Goal: Information Seeking & Learning: Learn about a topic

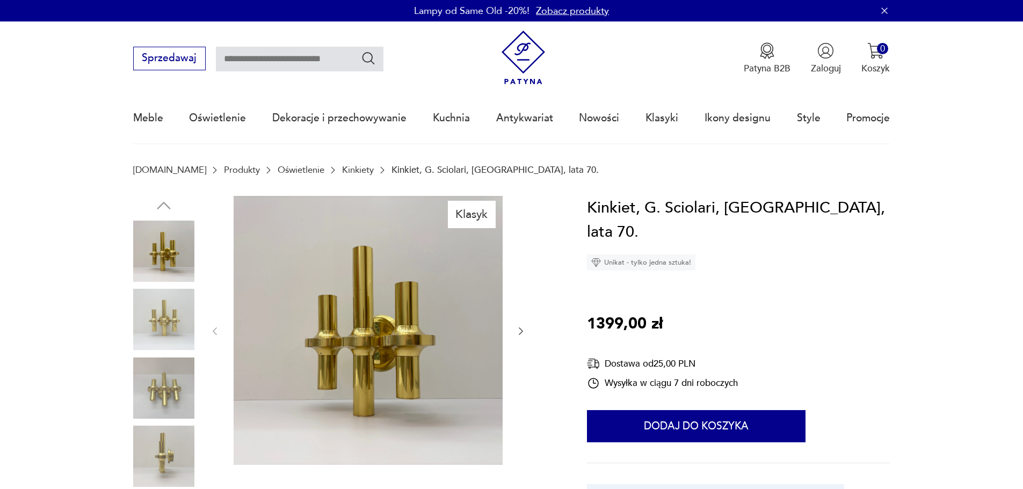
click at [180, 392] on img at bounding box center [163, 388] width 61 height 61
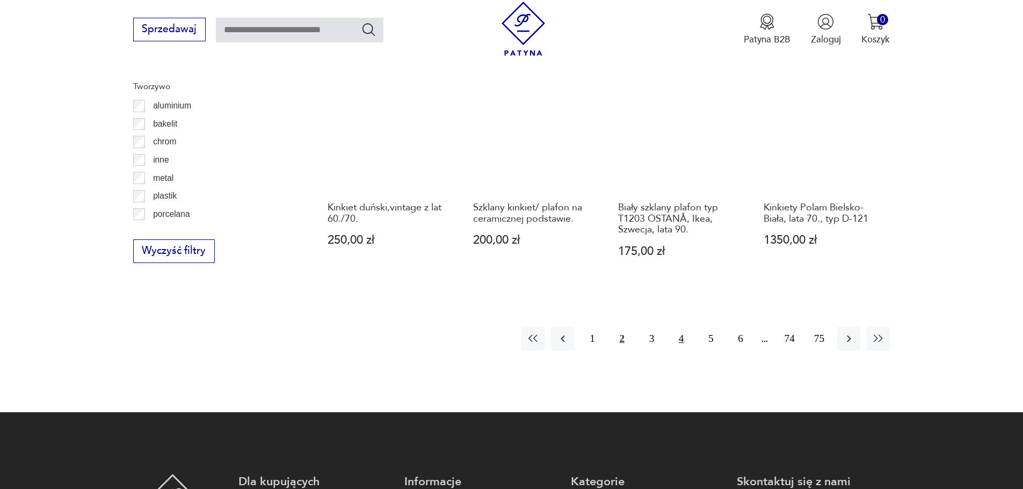
scroll to position [1124, 0]
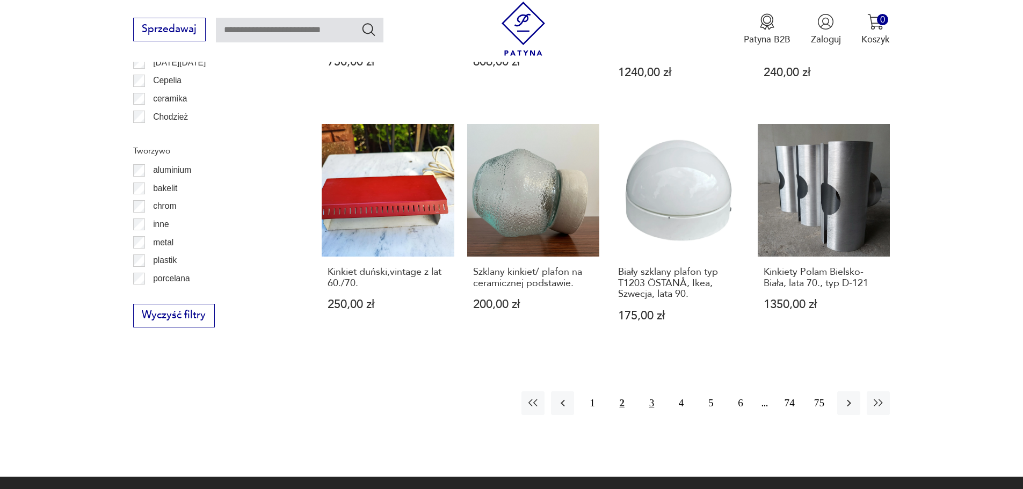
click at [654, 391] on button "3" at bounding box center [651, 402] width 23 height 23
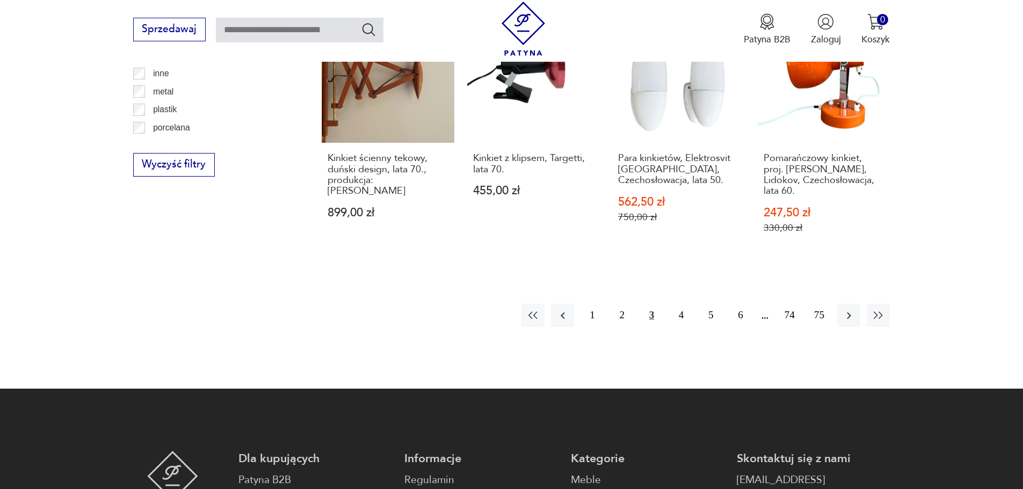
scroll to position [1285, 0]
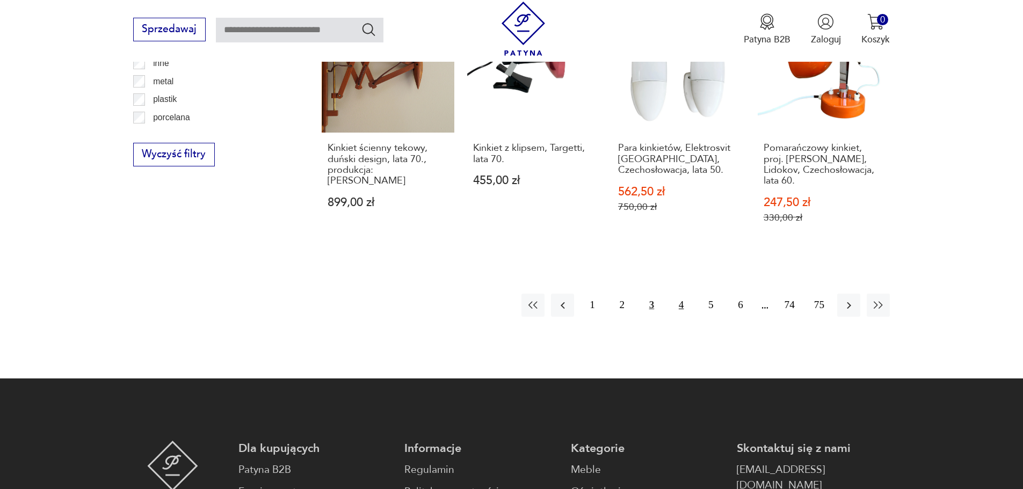
click at [691, 294] on button "4" at bounding box center [680, 305] width 23 height 23
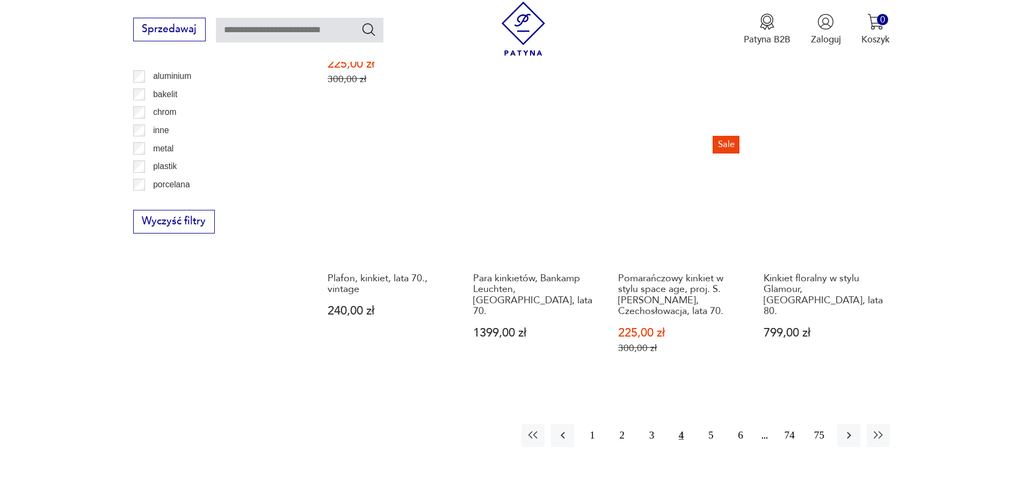
scroll to position [1232, 0]
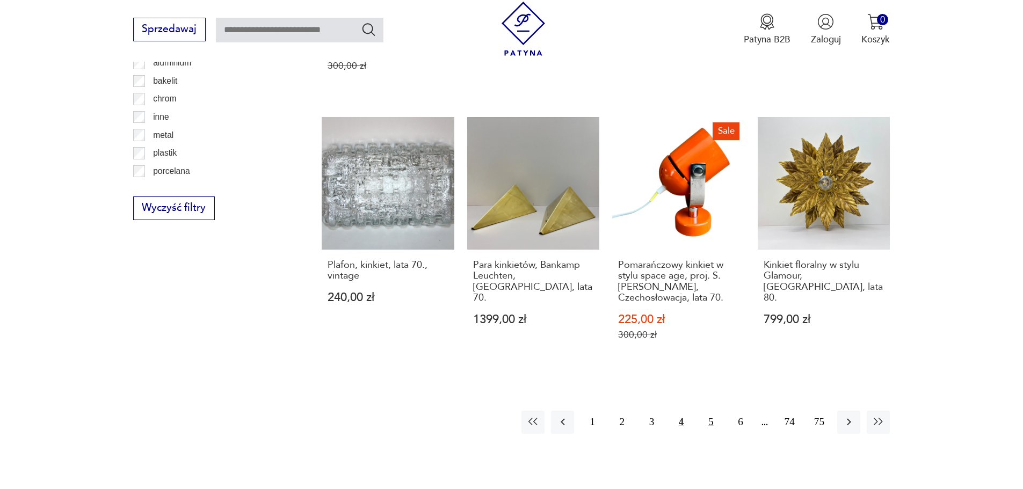
click at [709, 411] on button "5" at bounding box center [710, 422] width 23 height 23
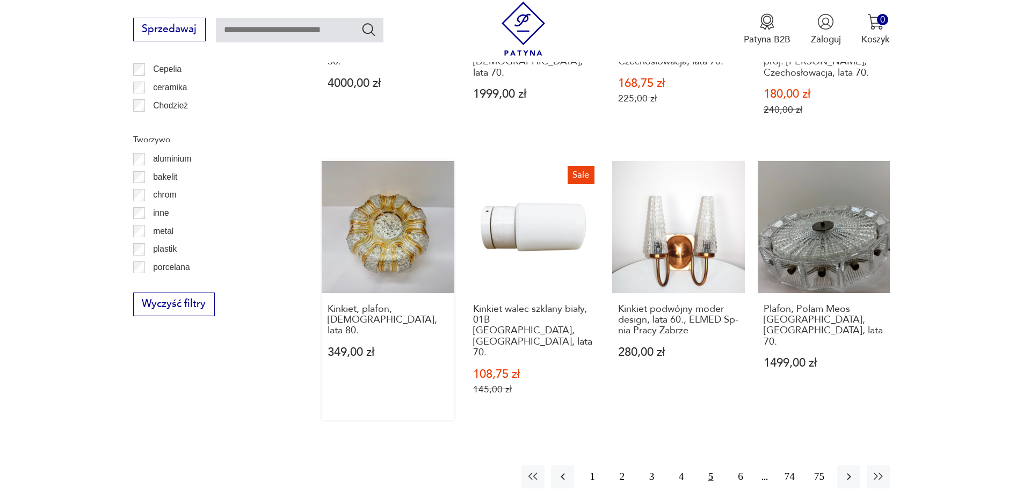
scroll to position [1285, 0]
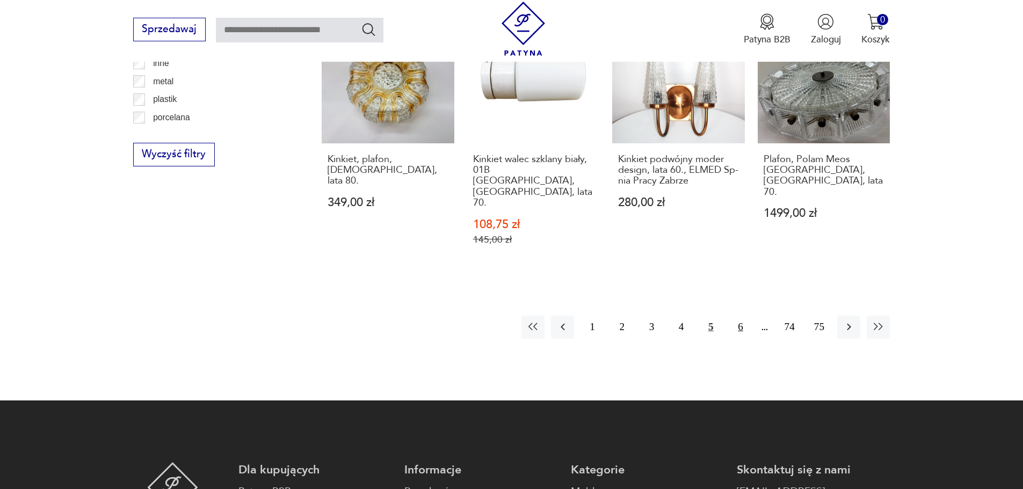
click at [743, 316] on button "6" at bounding box center [740, 327] width 23 height 23
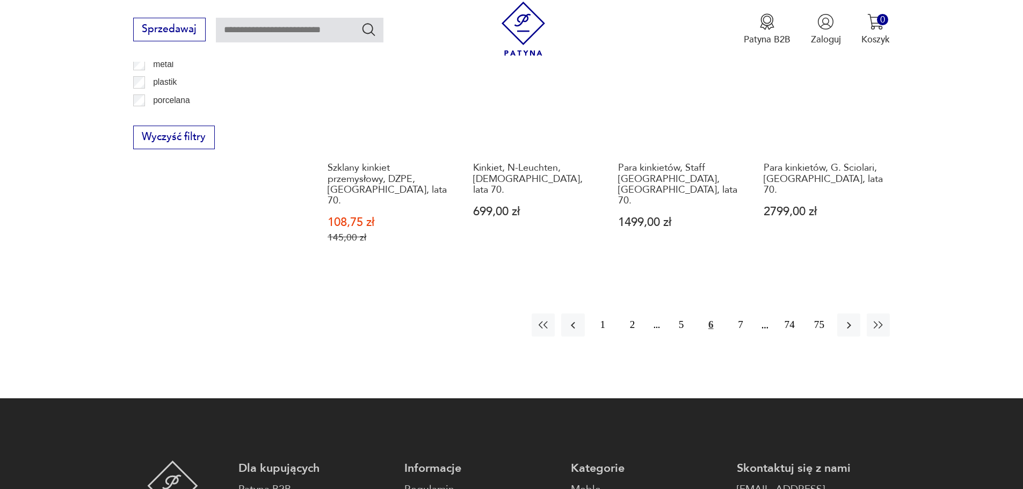
scroll to position [1339, 0]
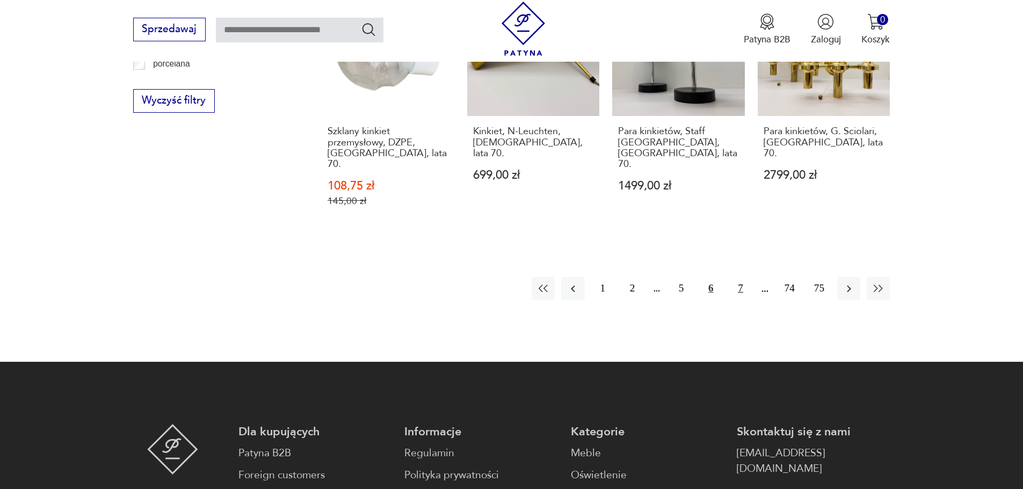
click at [744, 277] on button "7" at bounding box center [740, 288] width 23 height 23
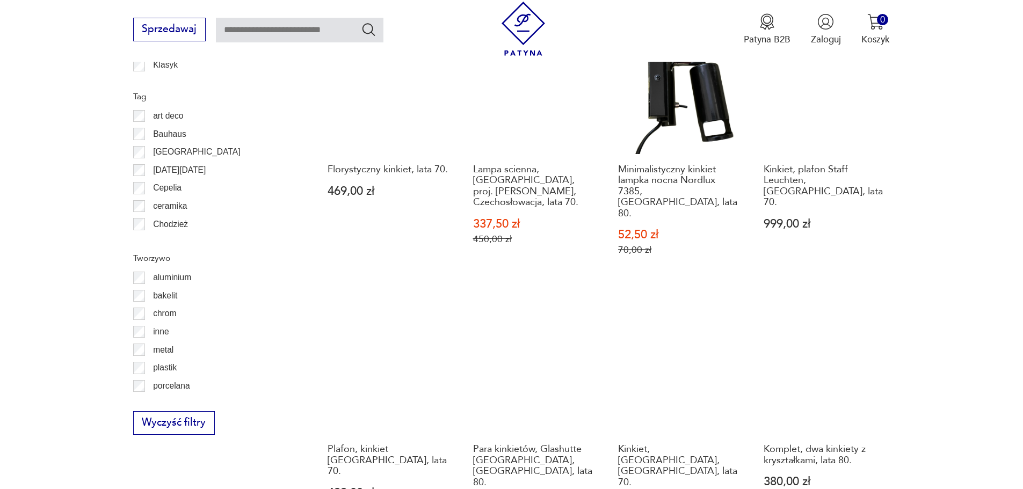
scroll to position [1232, 0]
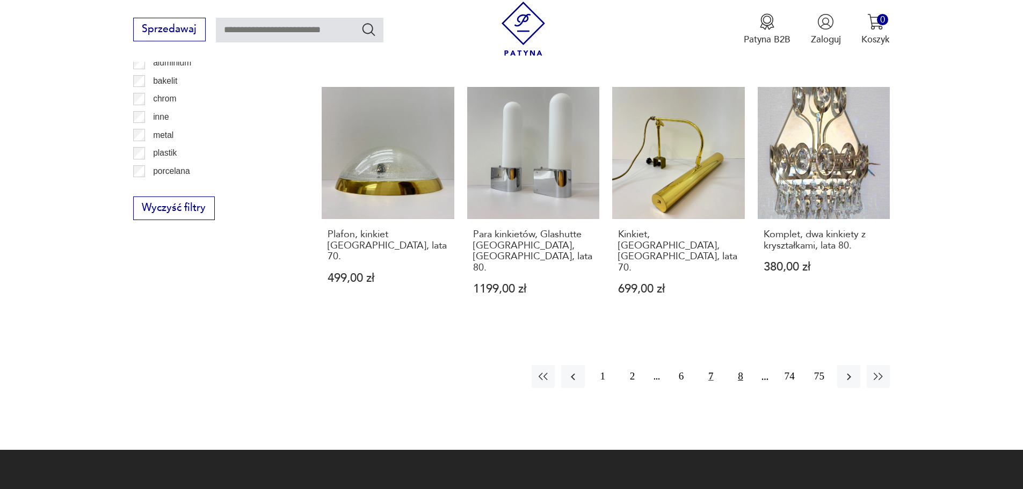
click at [746, 365] on button "8" at bounding box center [740, 376] width 23 height 23
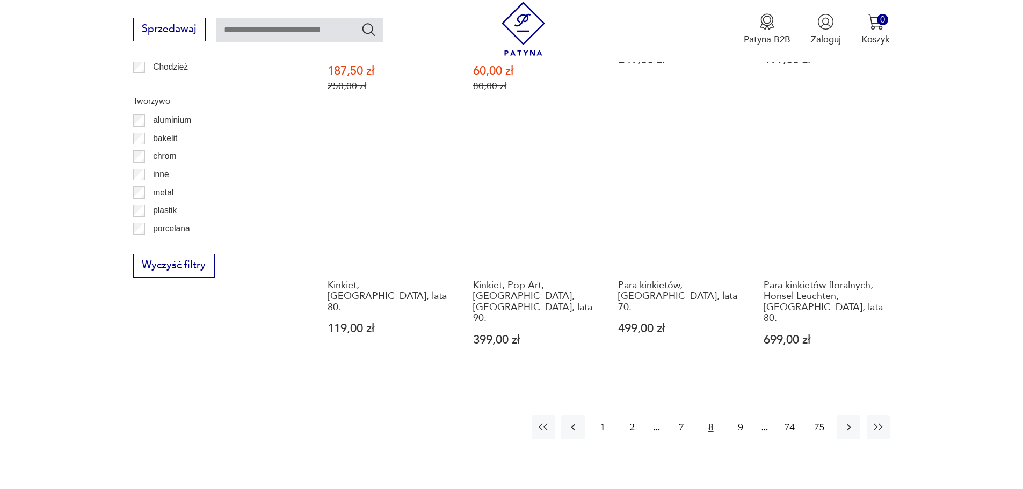
scroll to position [1285, 0]
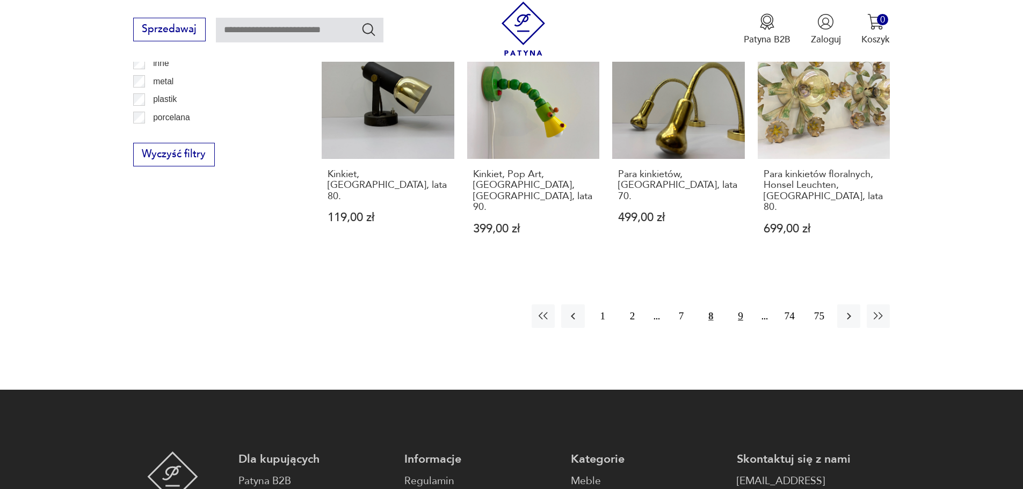
click at [744, 304] on button "9" at bounding box center [740, 315] width 23 height 23
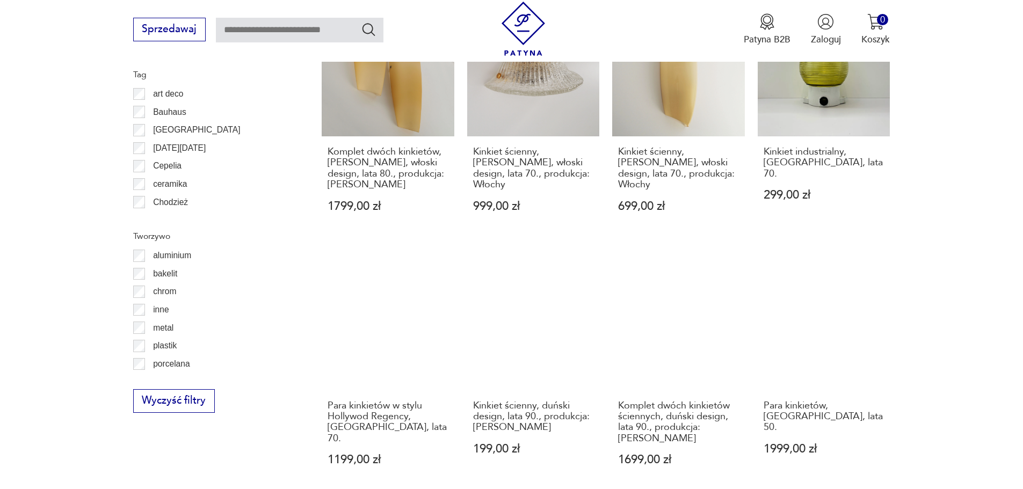
scroll to position [1124, 0]
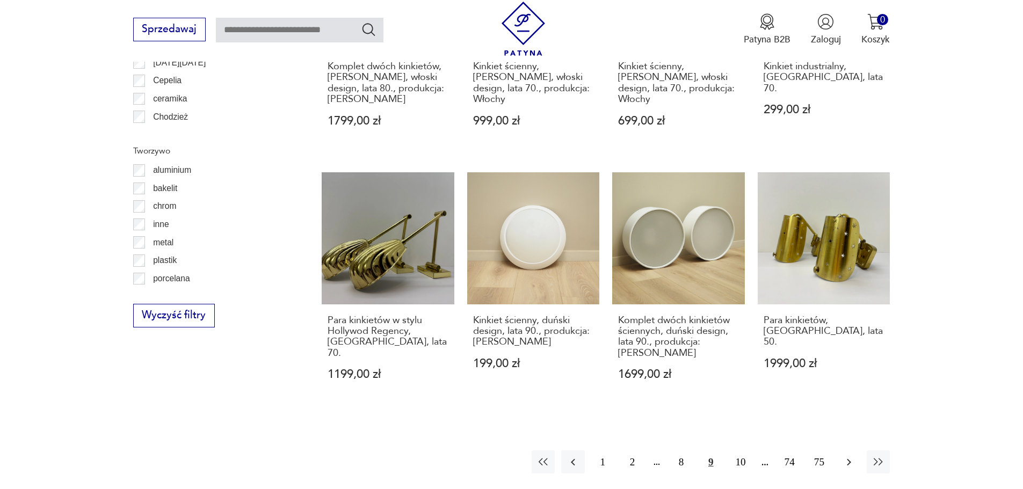
click at [857, 450] on button "button" at bounding box center [848, 461] width 23 height 23
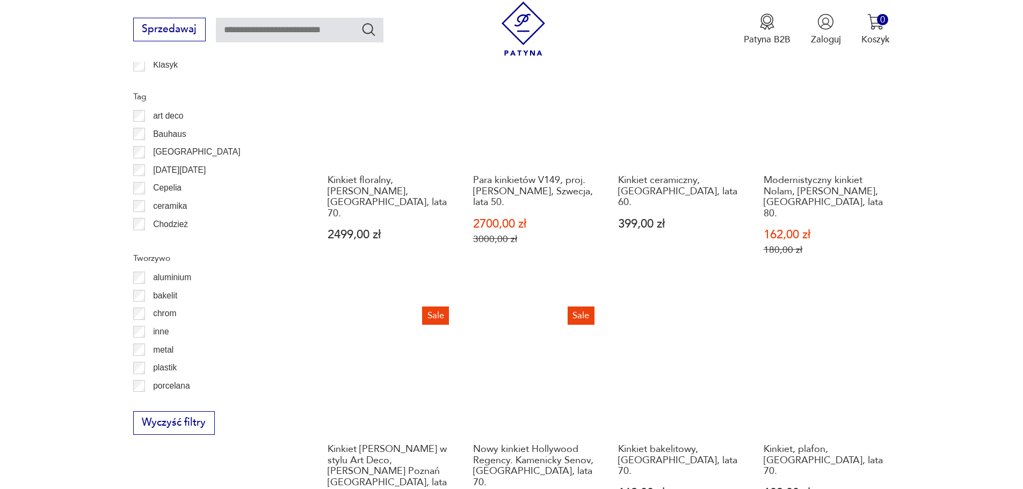
scroll to position [1232, 0]
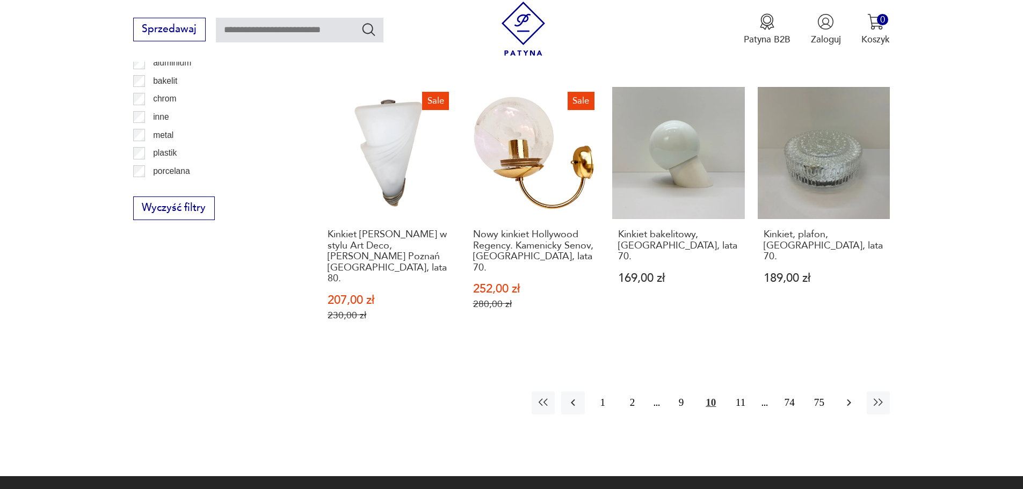
click at [838, 391] on button "button" at bounding box center [848, 402] width 23 height 23
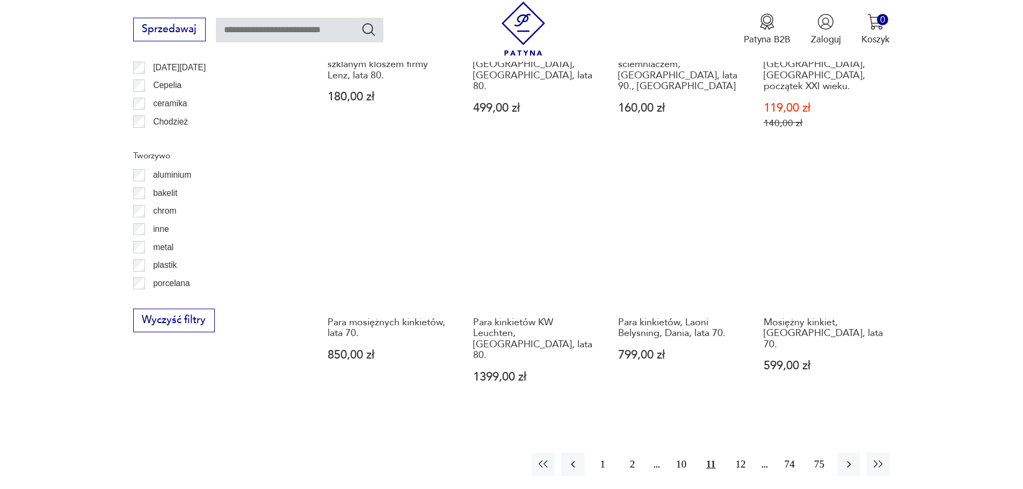
scroll to position [1124, 0]
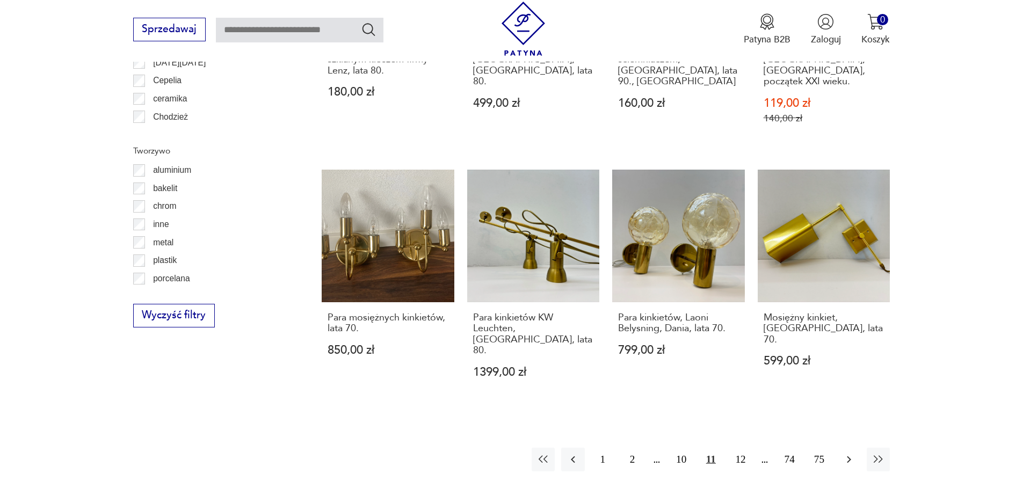
click at [844, 453] on icon "button" at bounding box center [848, 459] width 13 height 13
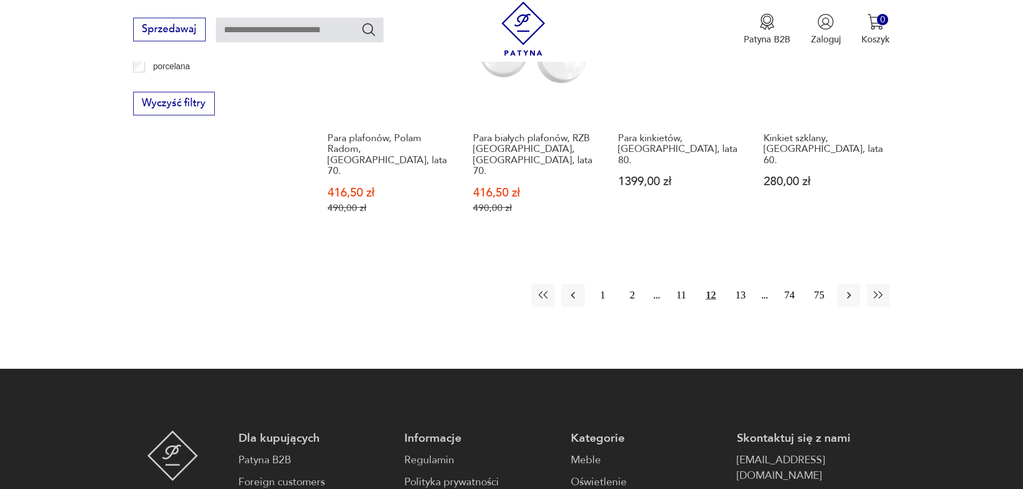
scroll to position [1339, 0]
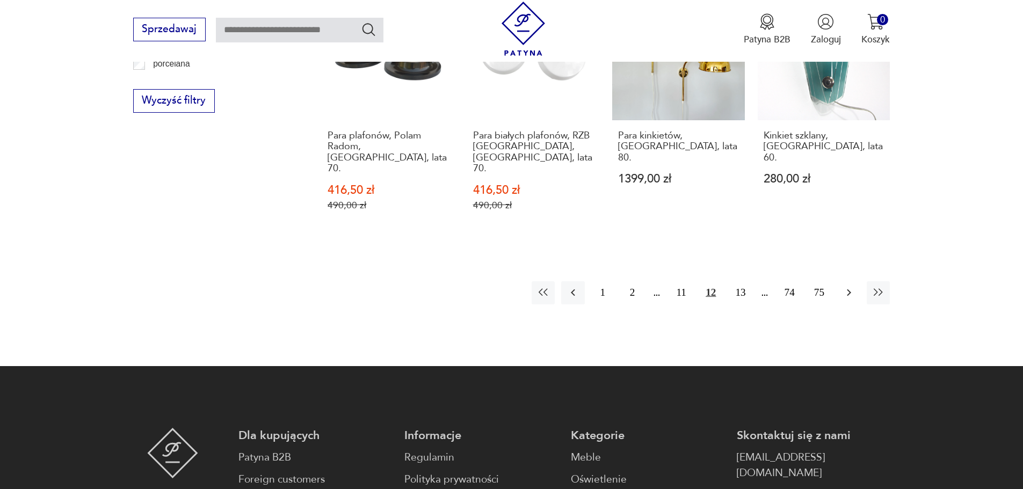
click at [841, 281] on button "button" at bounding box center [848, 292] width 23 height 23
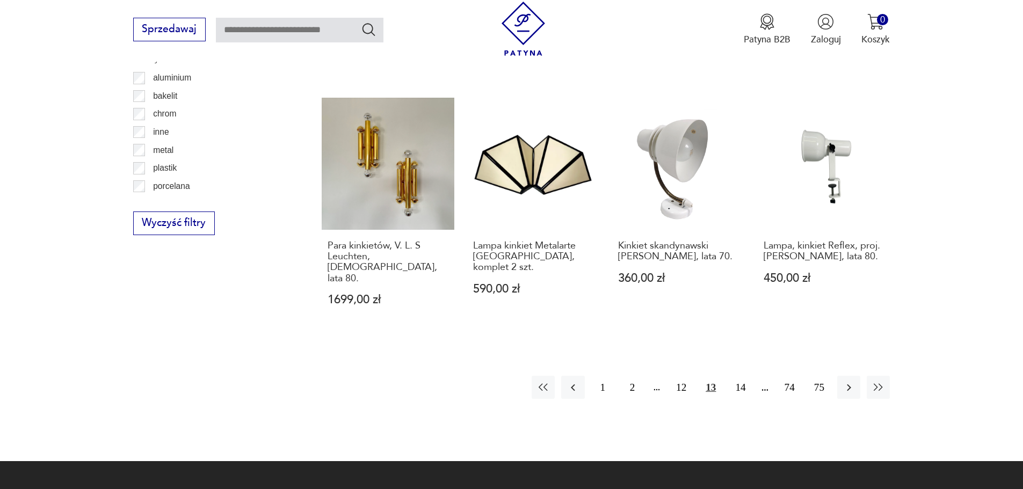
scroll to position [1232, 0]
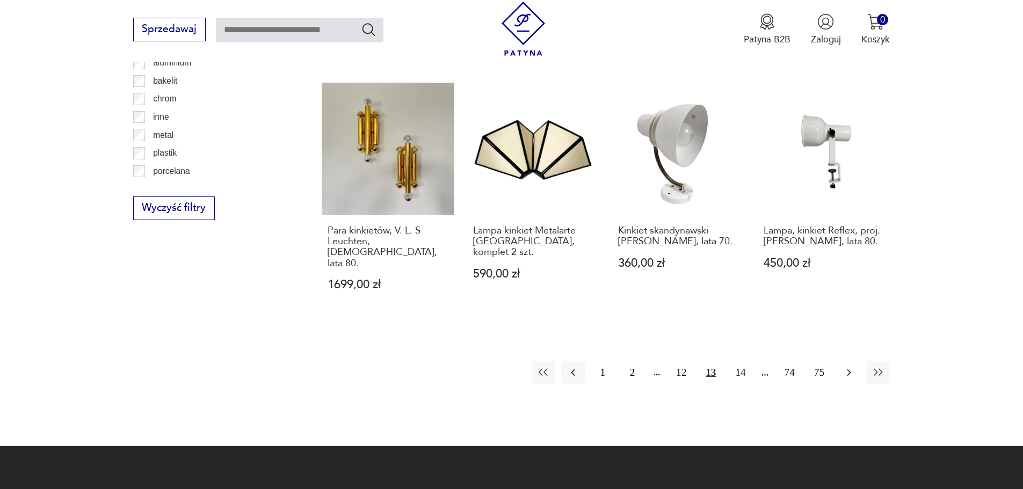
click at [842, 366] on icon "button" at bounding box center [848, 372] width 13 height 13
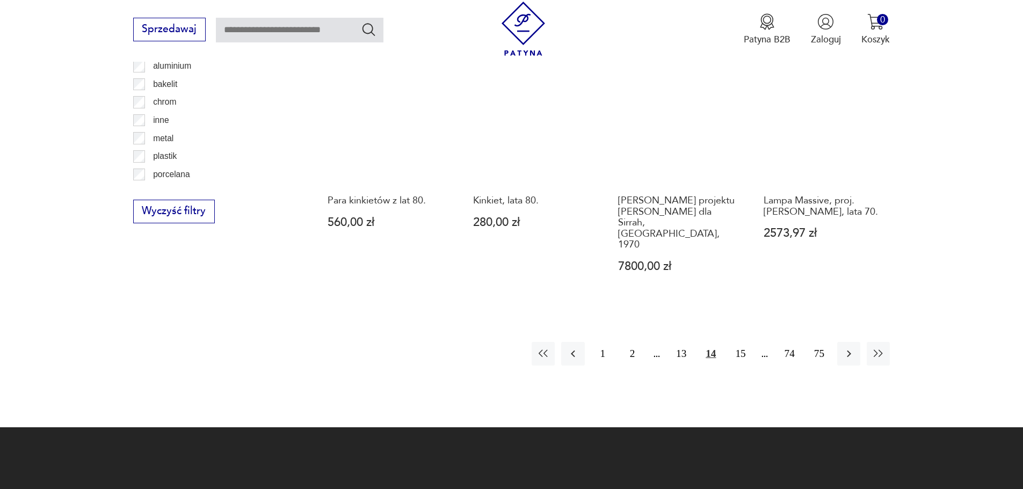
scroll to position [1232, 0]
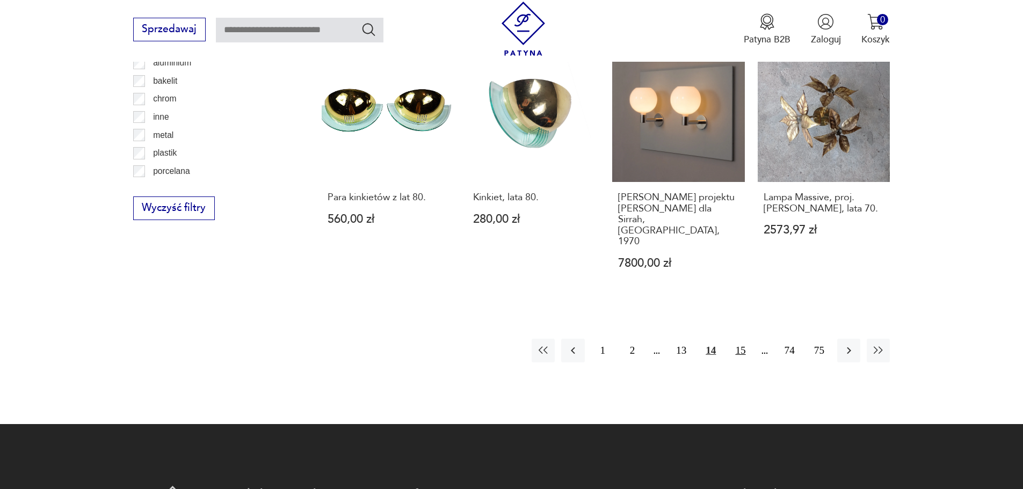
click at [744, 339] on button "15" at bounding box center [740, 350] width 23 height 23
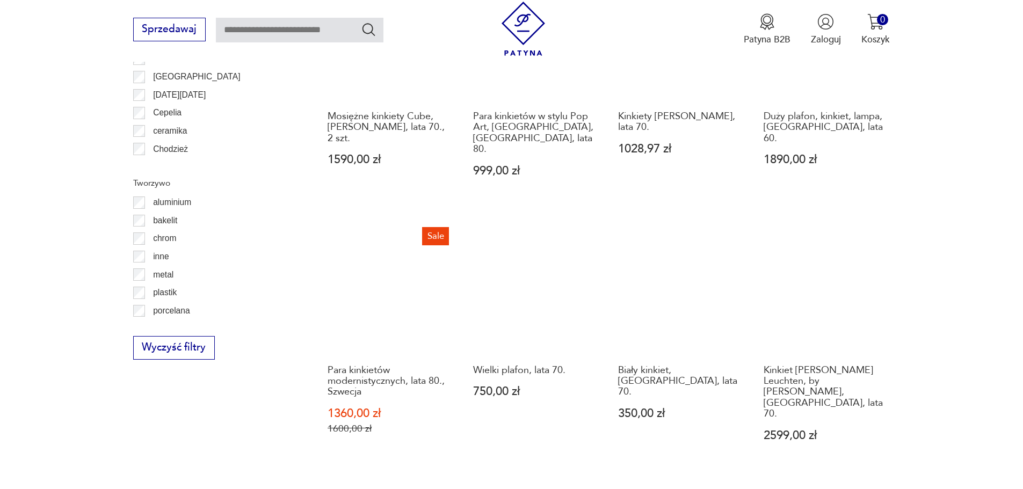
scroll to position [1178, 0]
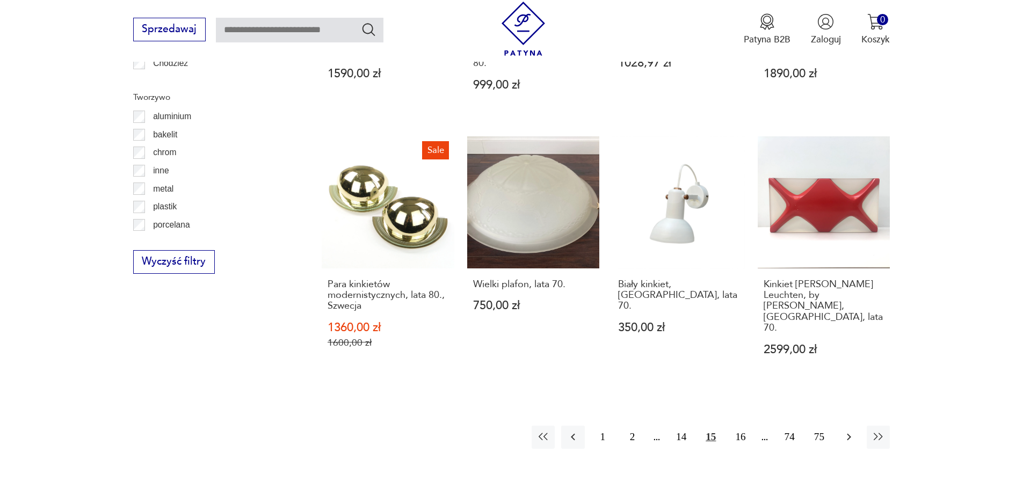
click at [844, 426] on button "button" at bounding box center [848, 437] width 23 height 23
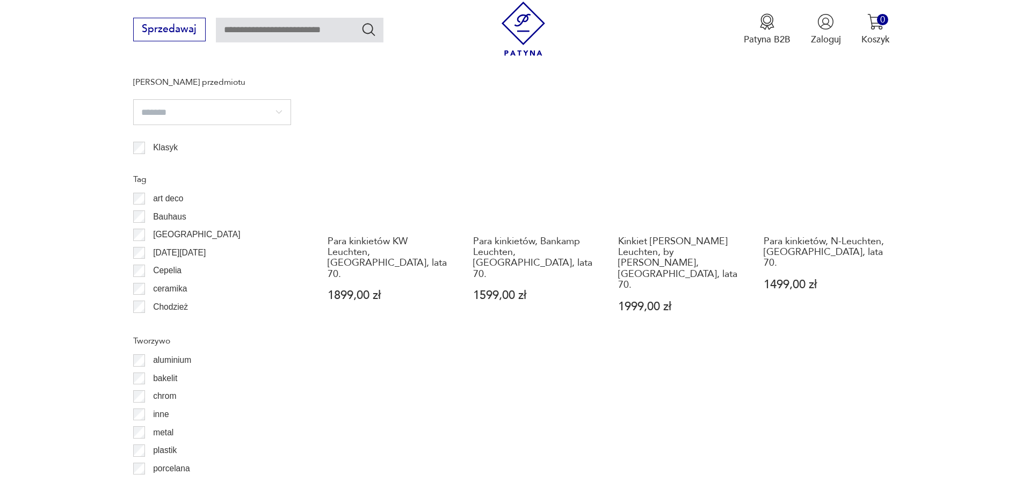
scroll to position [1124, 0]
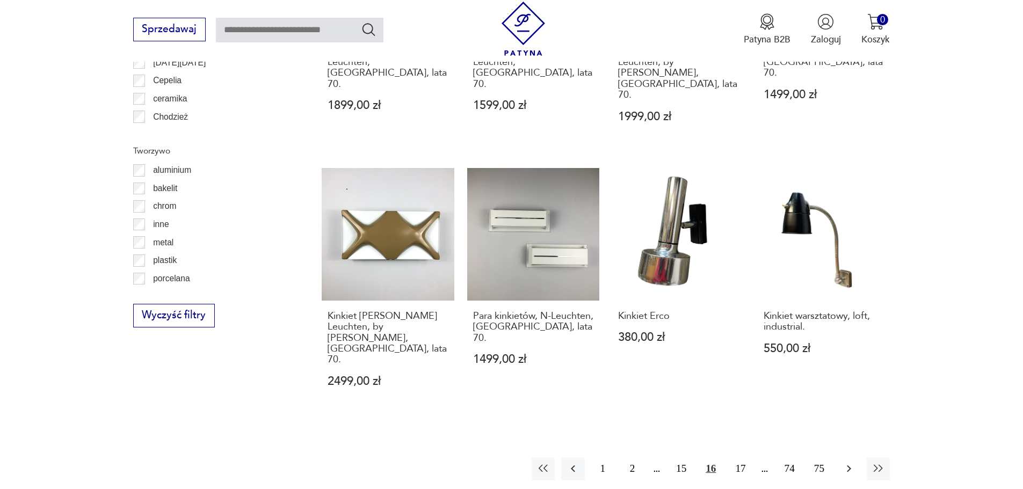
click at [854, 462] on icon "button" at bounding box center [848, 468] width 13 height 13
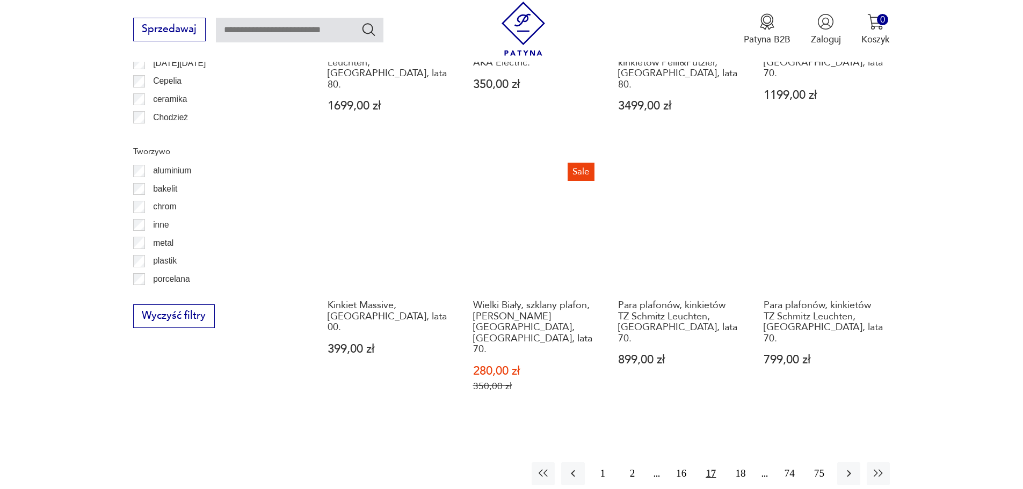
scroll to position [1124, 0]
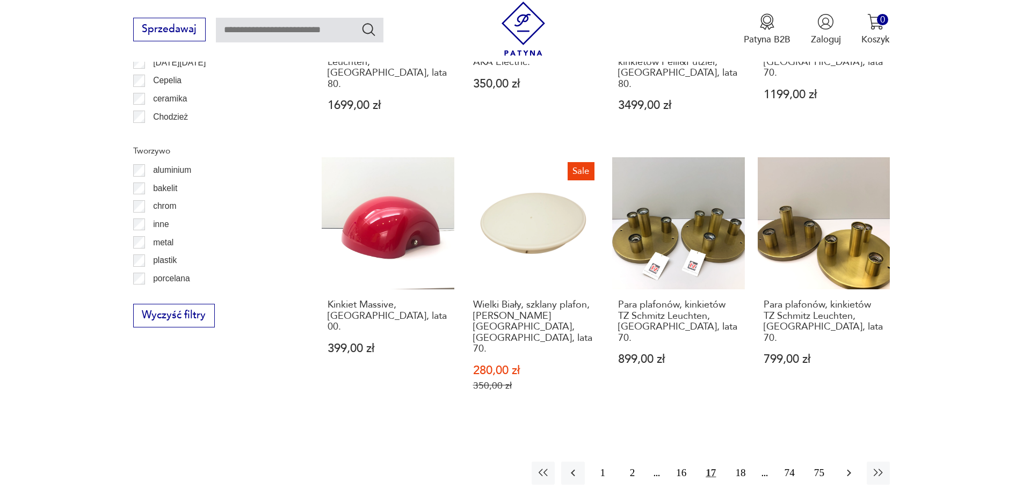
click at [843, 467] on icon "button" at bounding box center [848, 473] width 13 height 13
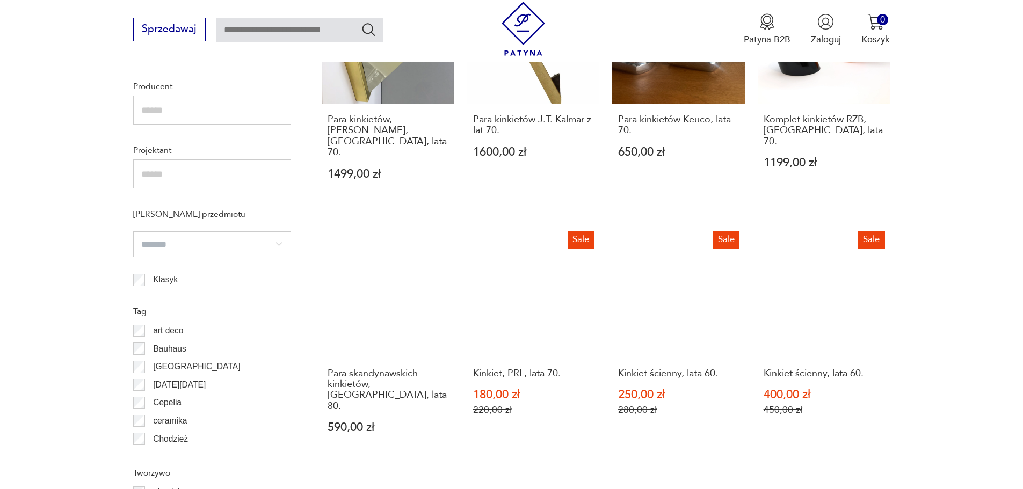
scroll to position [1071, 0]
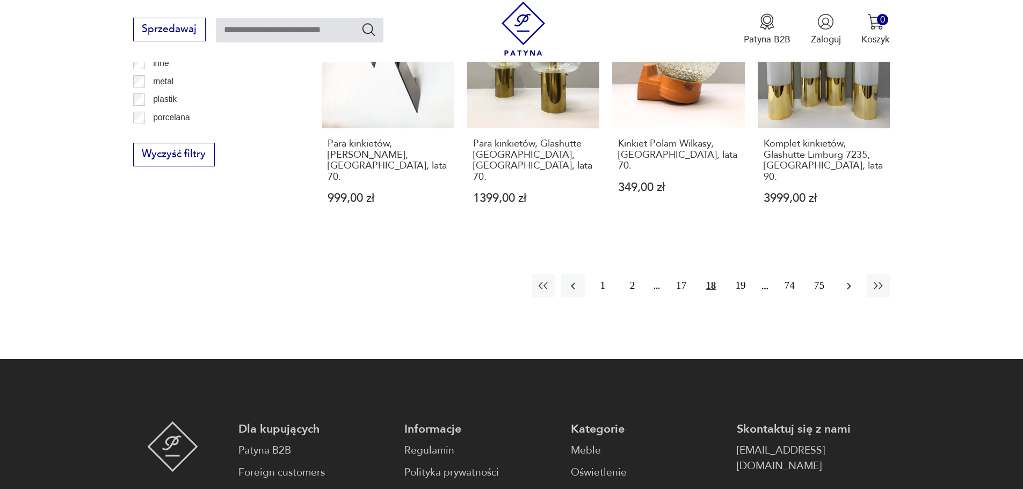
click at [841, 274] on button "button" at bounding box center [848, 285] width 23 height 23
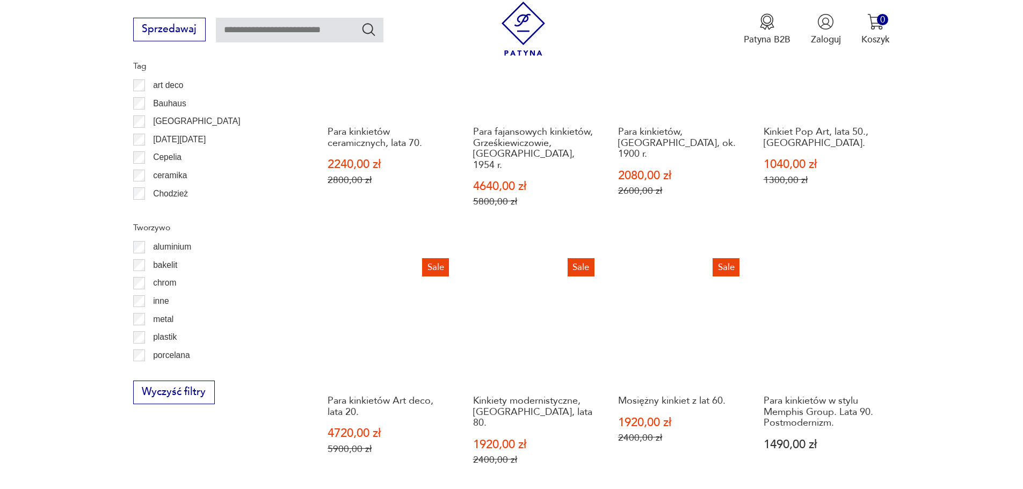
scroll to position [1178, 0]
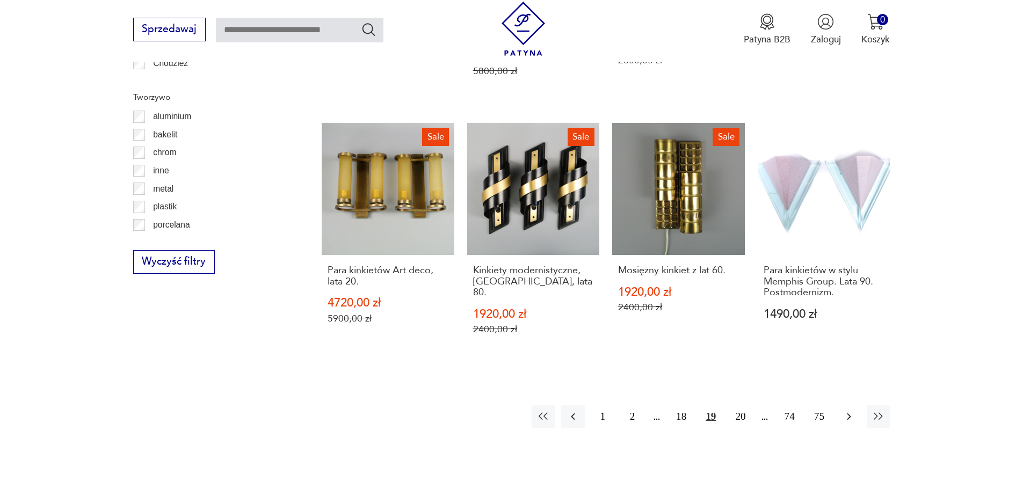
click at [848, 413] on icon "button" at bounding box center [849, 416] width 4 height 7
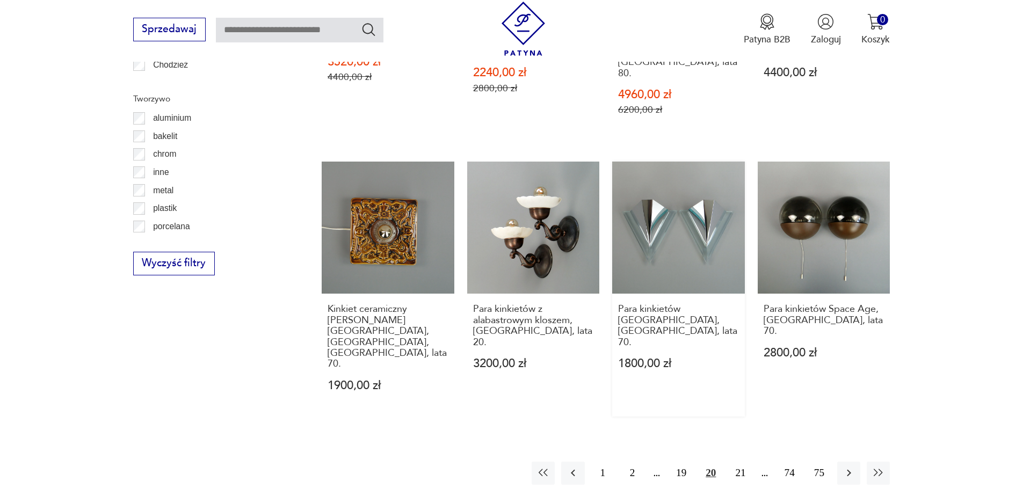
scroll to position [1178, 0]
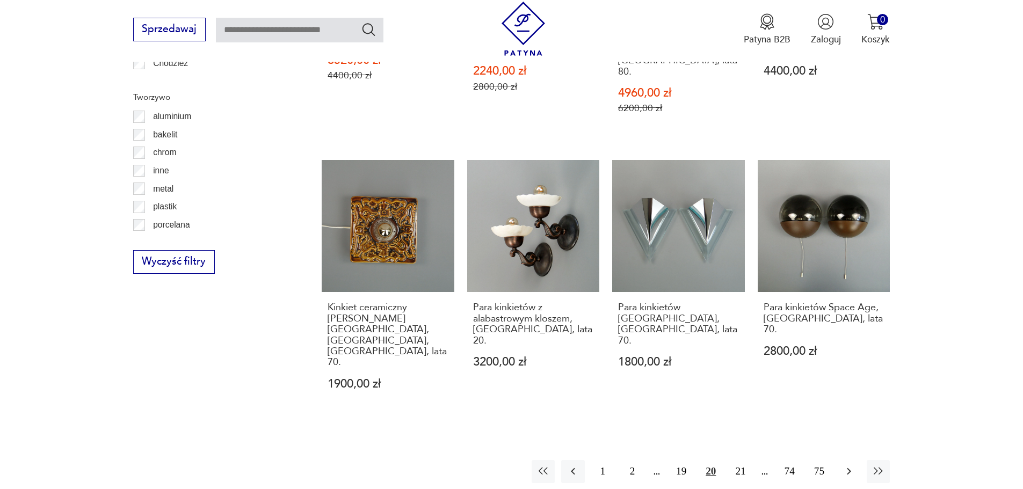
click at [846, 465] on icon "button" at bounding box center [848, 471] width 13 height 13
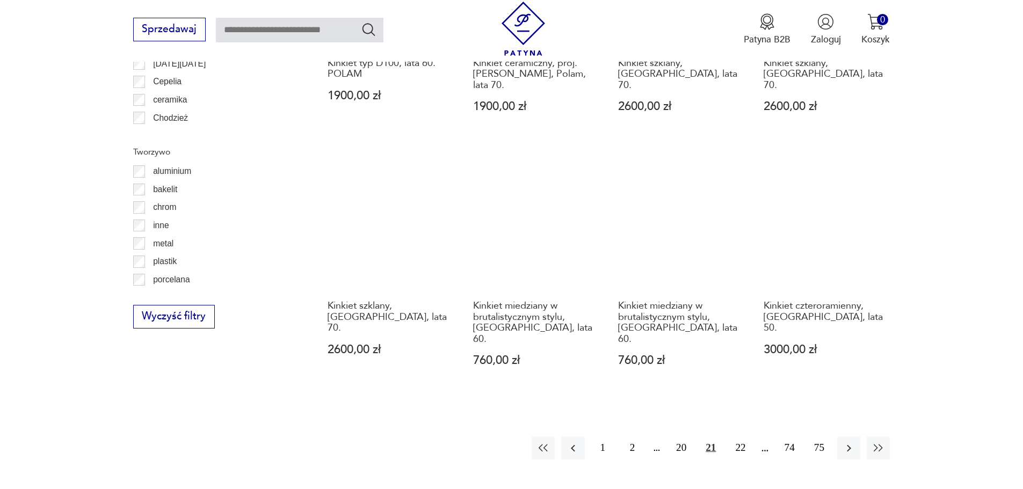
scroll to position [1124, 0]
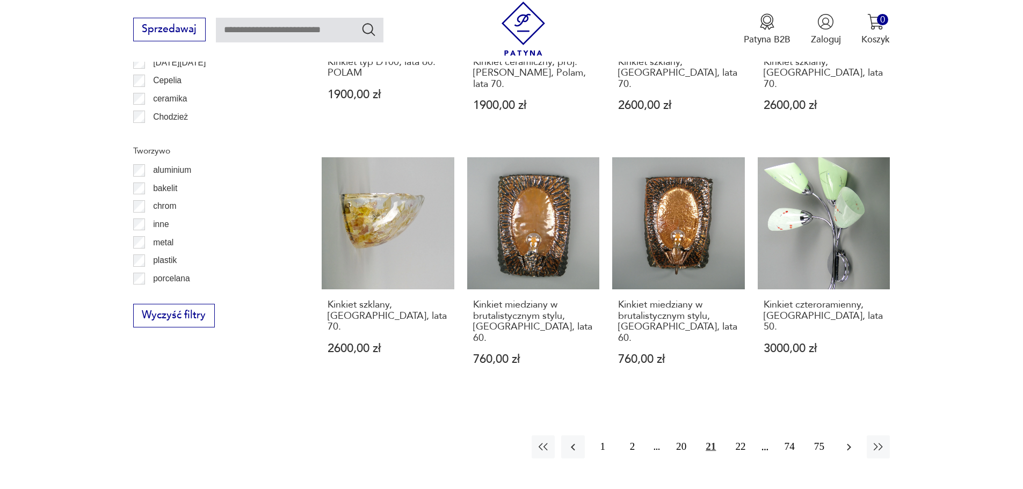
click at [855, 441] on icon "button" at bounding box center [848, 447] width 13 height 13
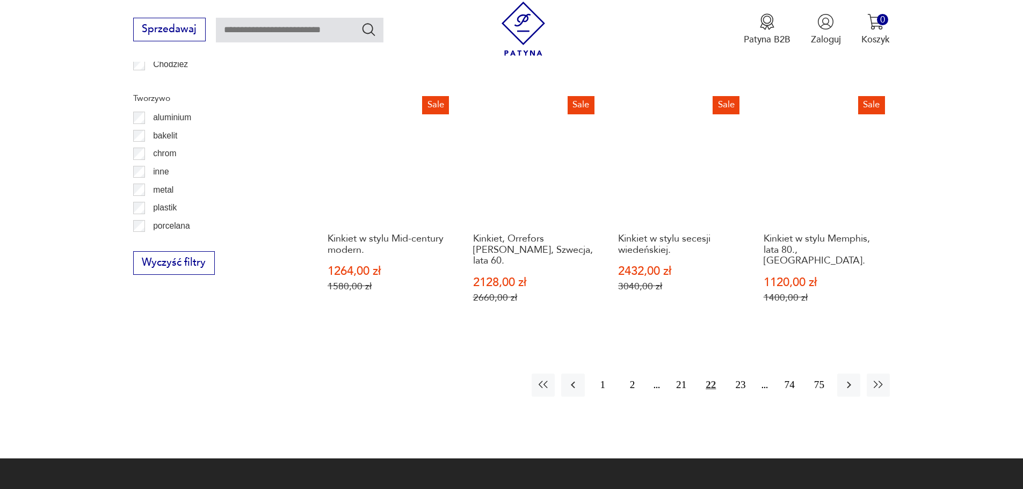
scroll to position [1178, 0]
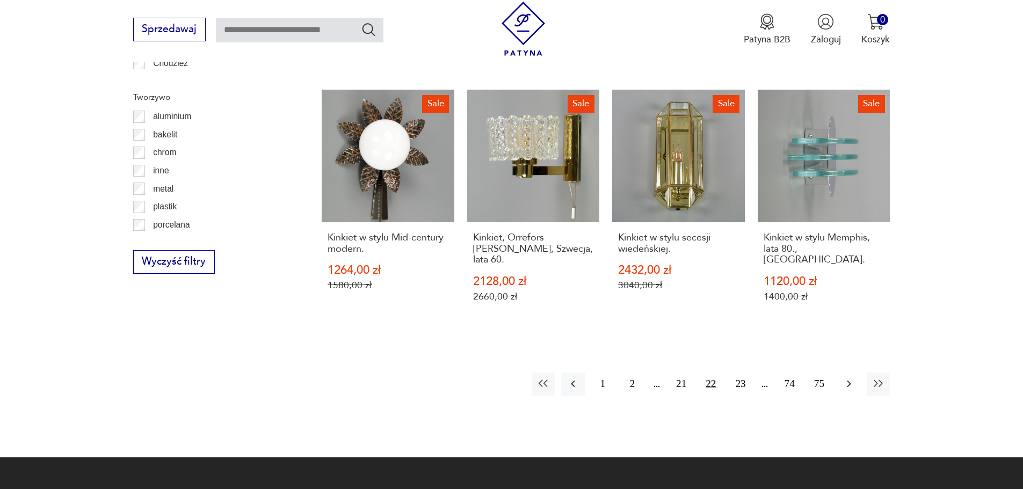
click at [853, 377] on icon "button" at bounding box center [848, 383] width 13 height 13
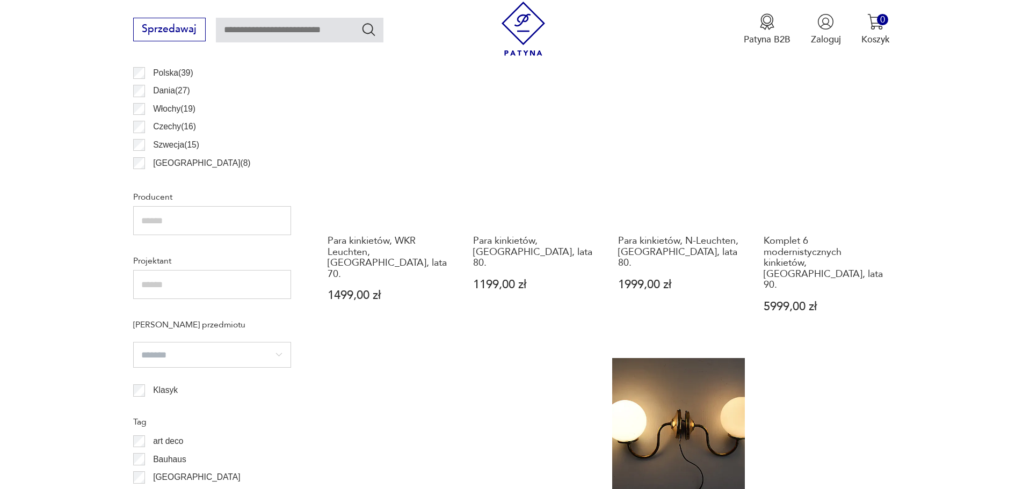
scroll to position [695, 0]
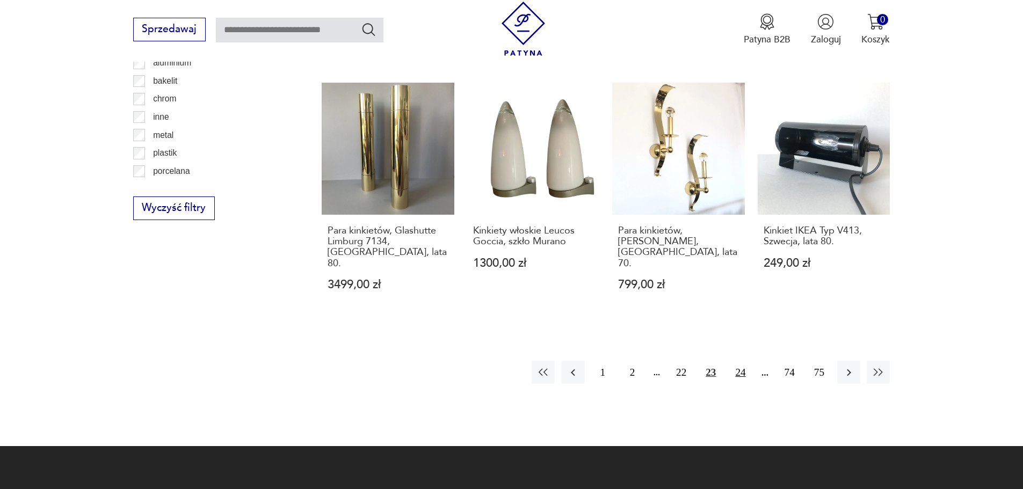
click at [738, 361] on button "24" at bounding box center [740, 372] width 23 height 23
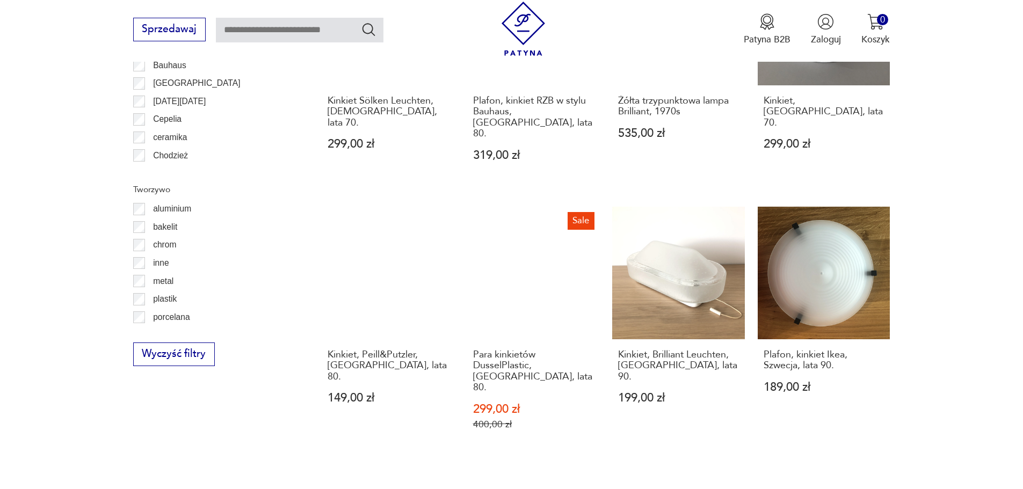
scroll to position [1124, 0]
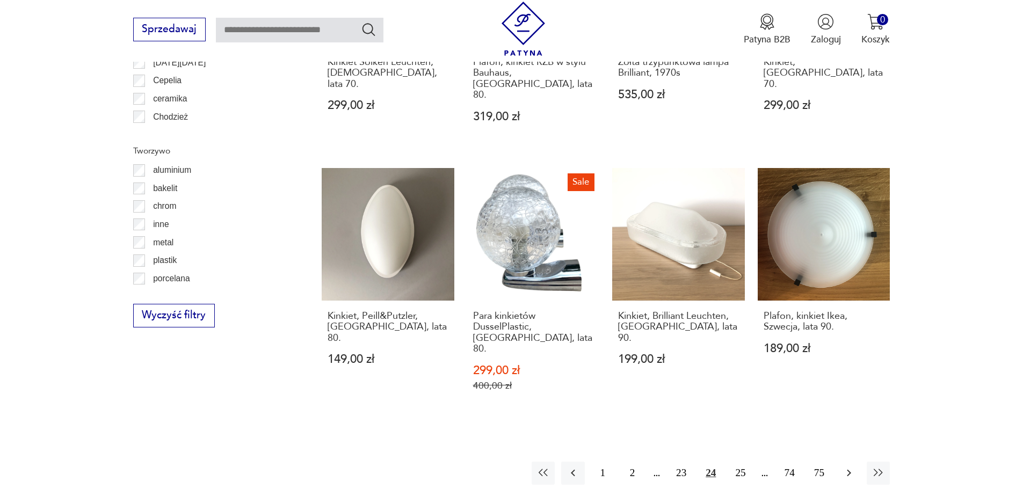
click at [840, 462] on button "button" at bounding box center [848, 473] width 23 height 23
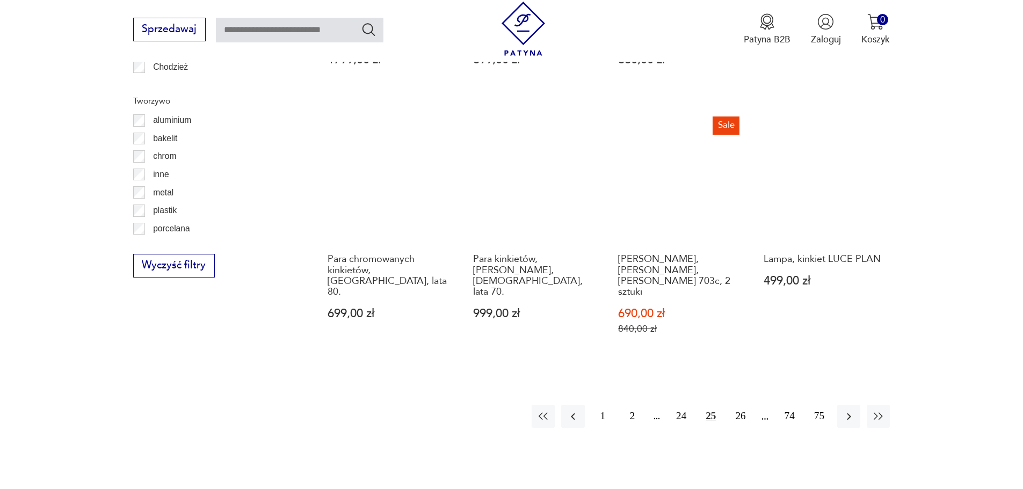
scroll to position [1178, 0]
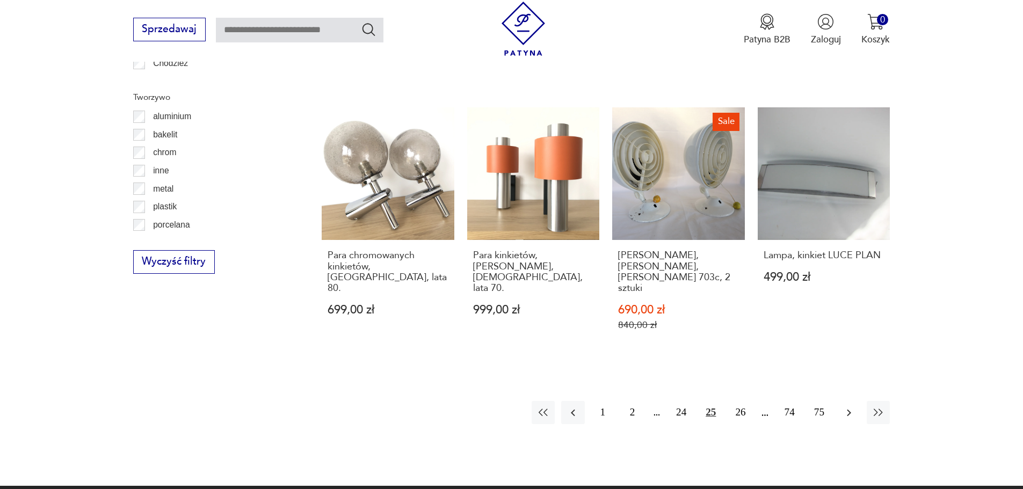
click at [853, 406] on icon "button" at bounding box center [848, 412] width 13 height 13
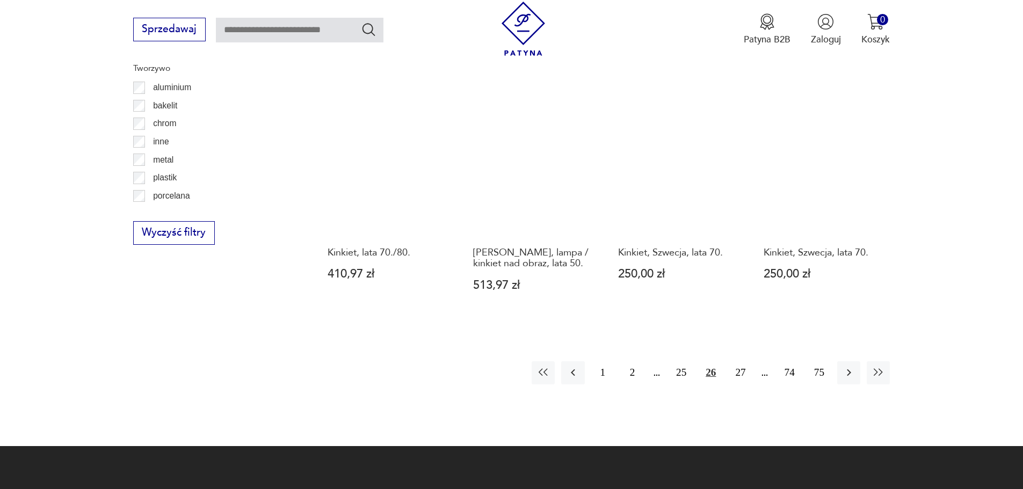
scroll to position [1232, 0]
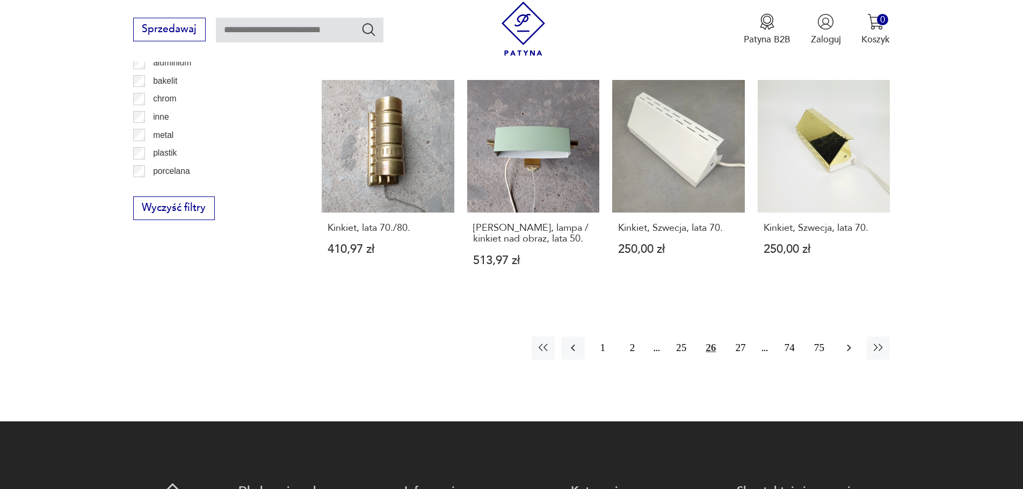
click at [842, 337] on button "button" at bounding box center [848, 348] width 23 height 23
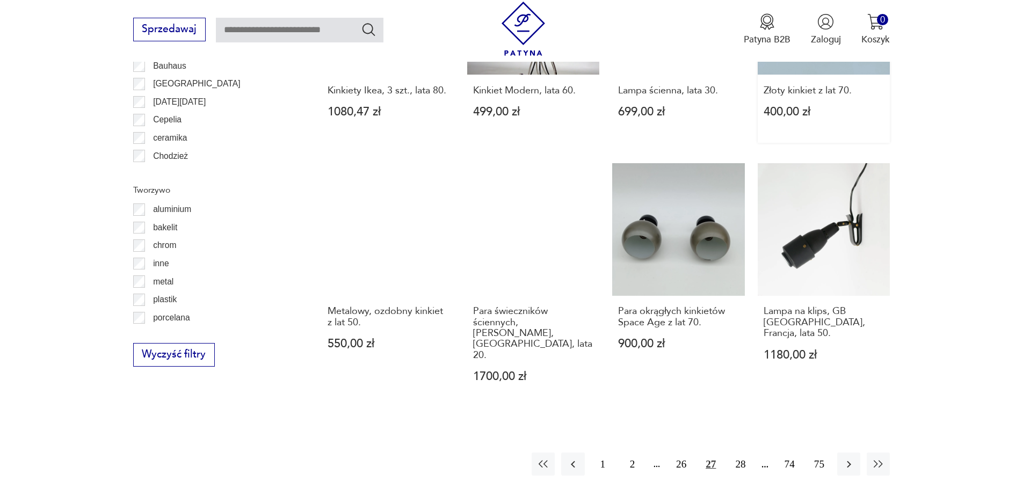
scroll to position [1178, 0]
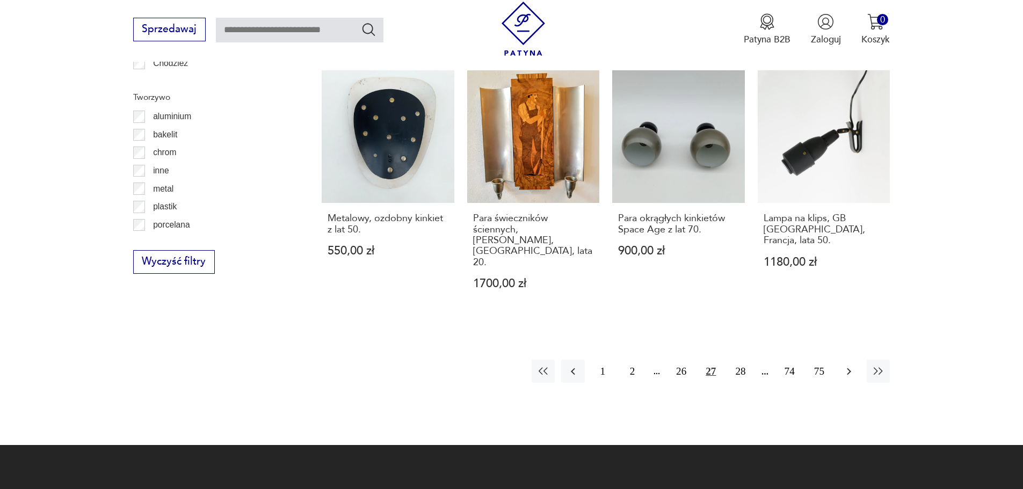
click at [847, 360] on button "button" at bounding box center [848, 371] width 23 height 23
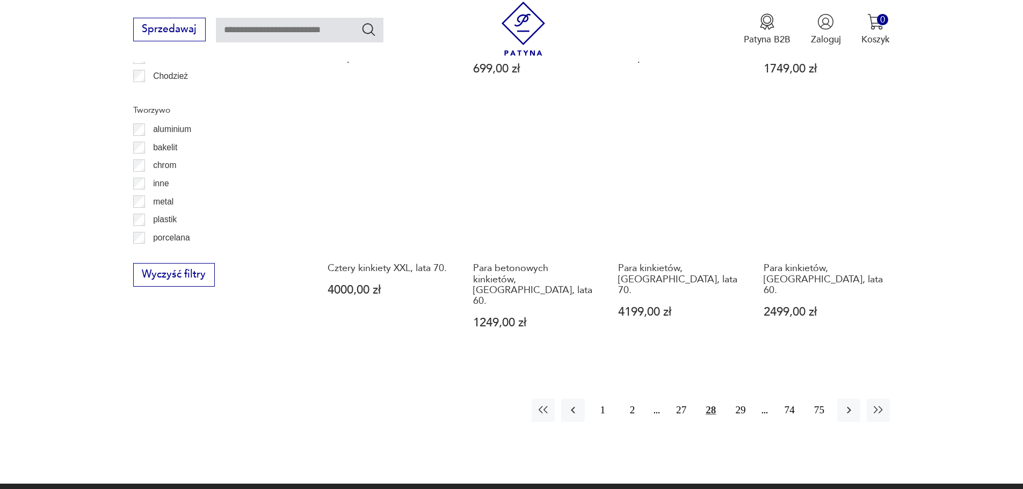
scroll to position [1178, 0]
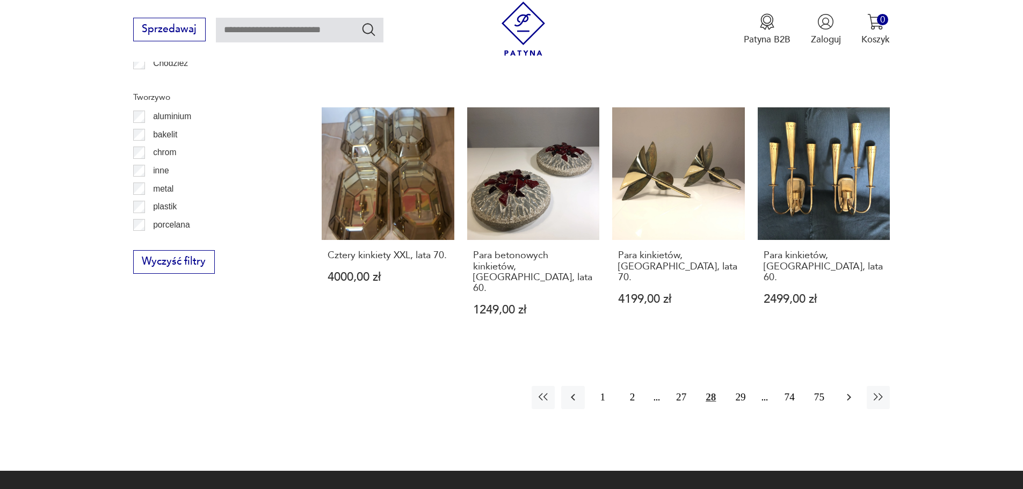
click at [854, 391] on icon "button" at bounding box center [848, 397] width 13 height 13
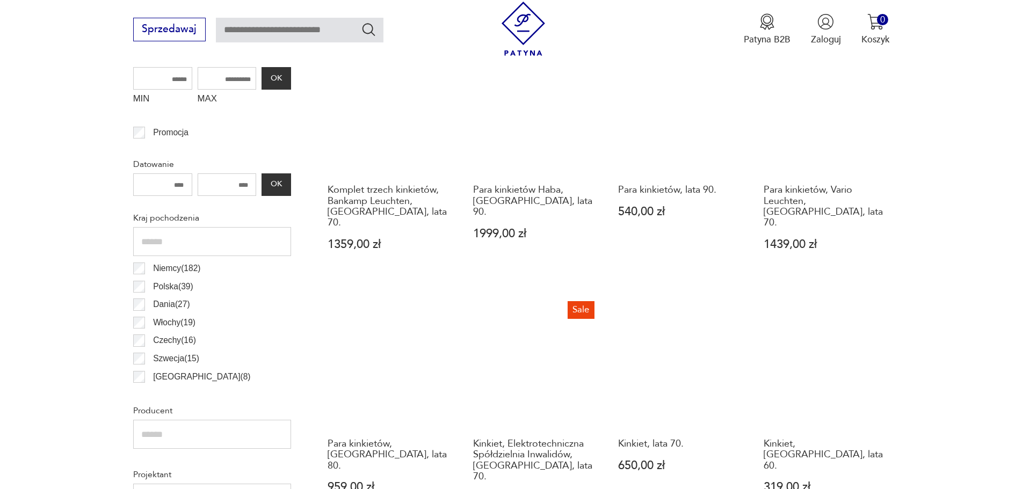
scroll to position [534, 0]
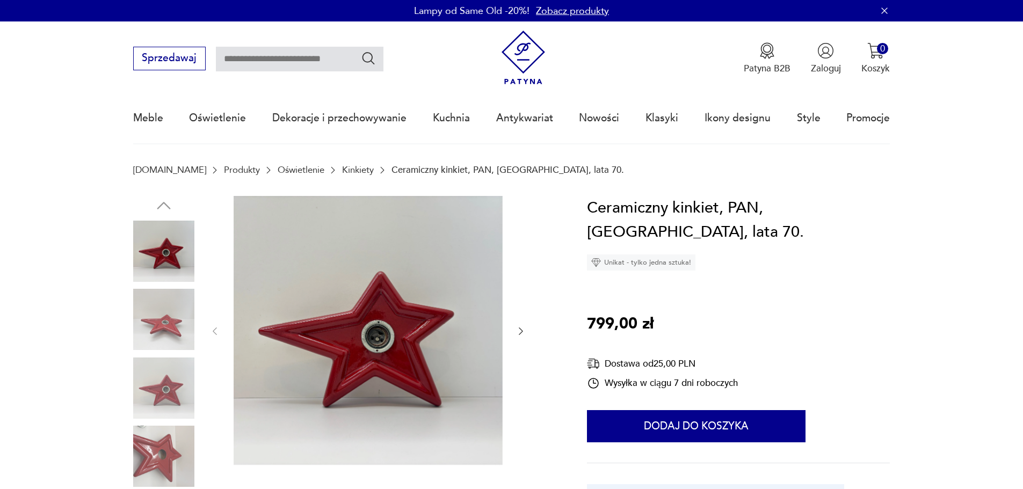
click at [156, 443] on img at bounding box center [163, 456] width 61 height 61
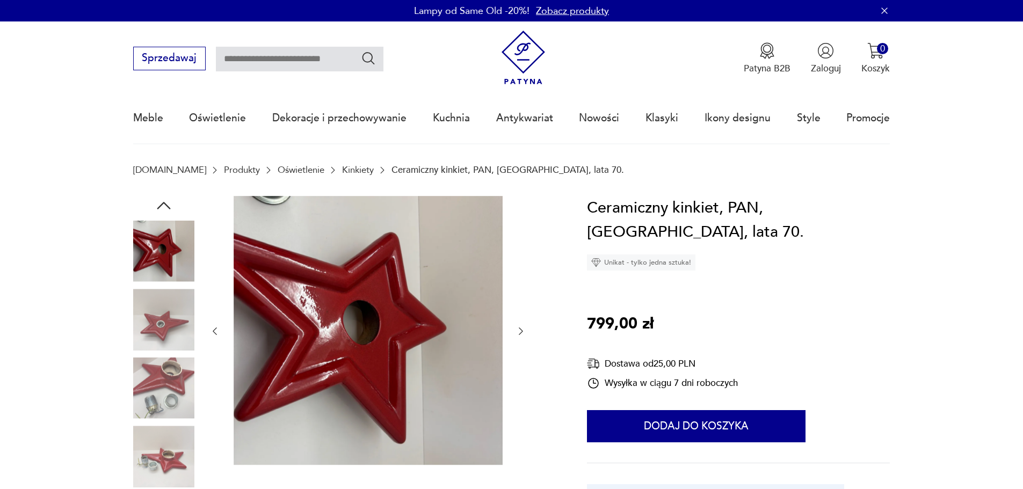
click at [164, 369] on img at bounding box center [163, 388] width 61 height 61
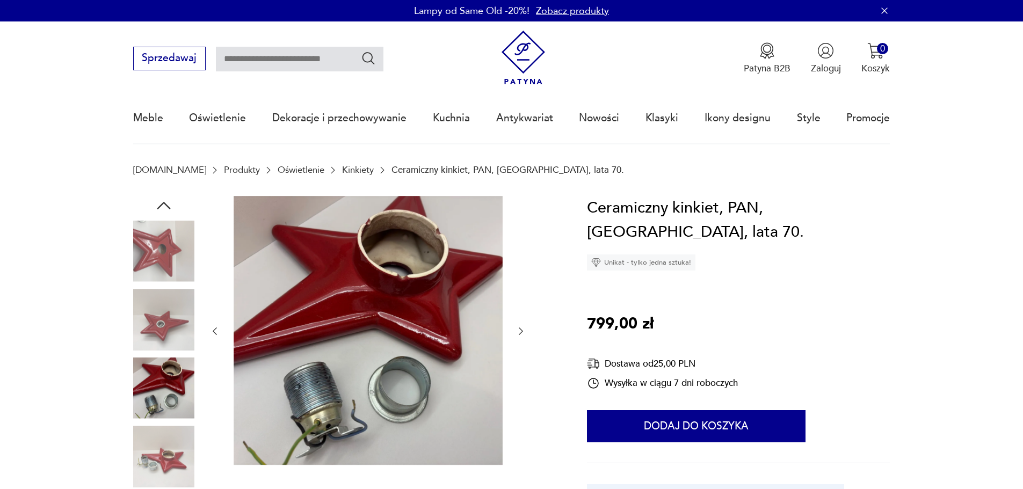
click at [167, 296] on img at bounding box center [163, 319] width 61 height 61
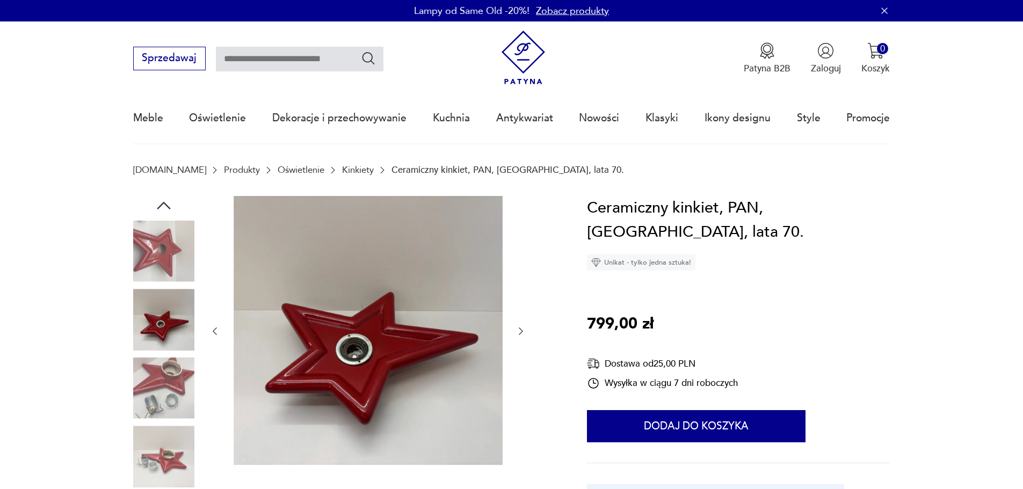
click at [179, 267] on img at bounding box center [163, 251] width 61 height 61
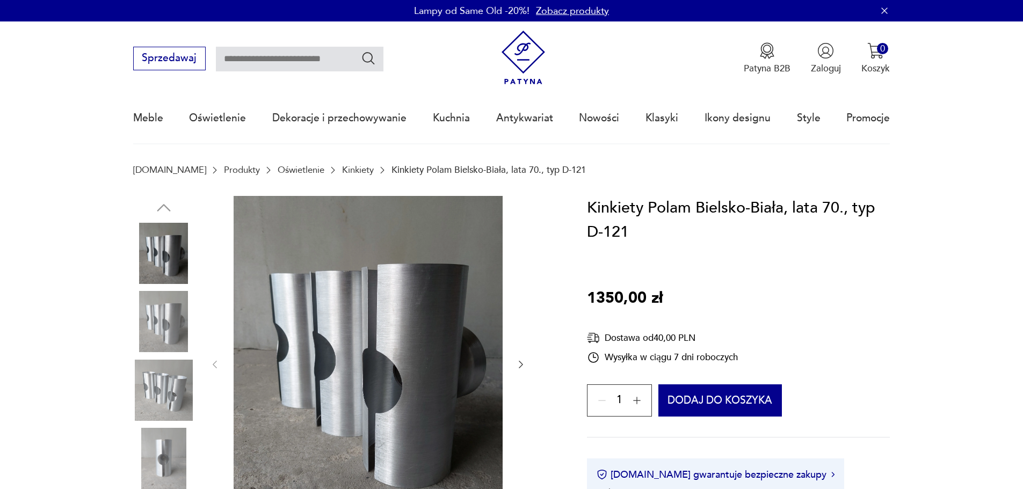
click at [186, 311] on img at bounding box center [163, 321] width 61 height 61
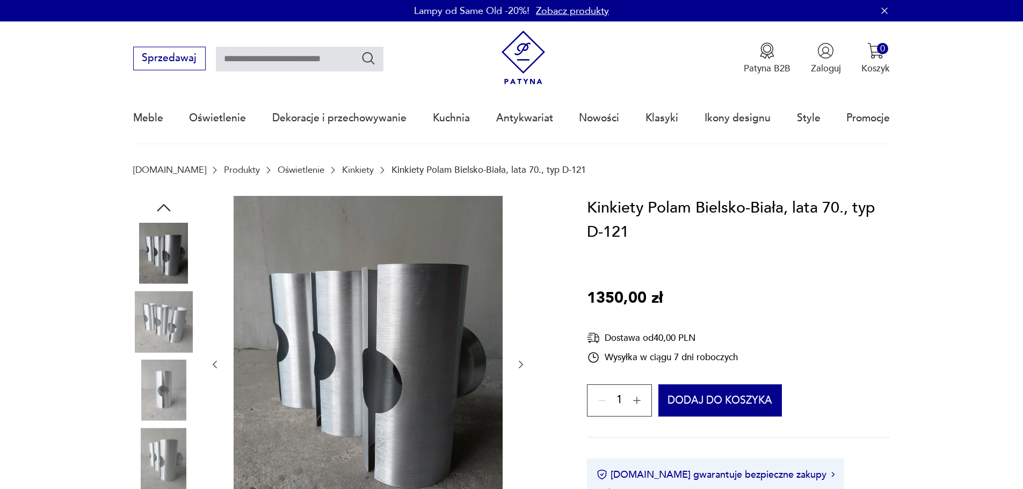
click at [173, 349] on img at bounding box center [163, 321] width 61 height 61
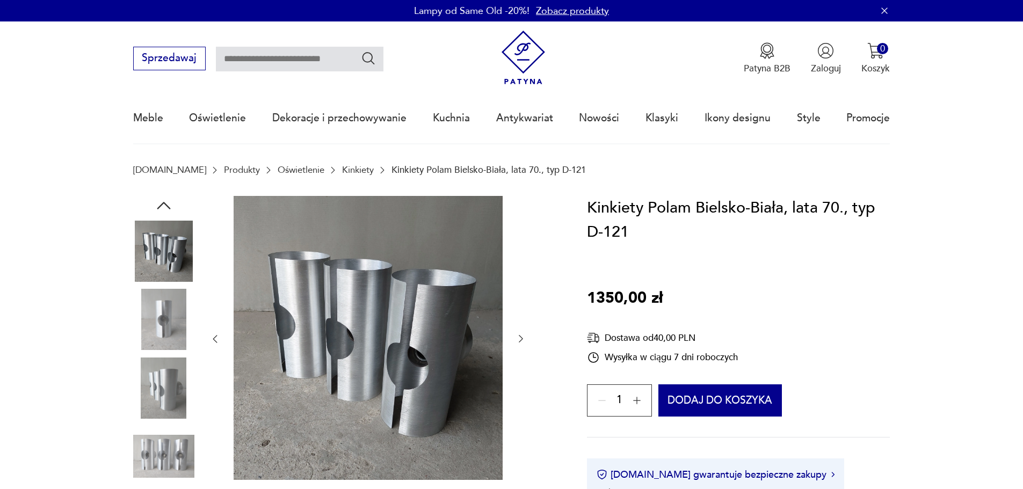
click at [177, 388] on img at bounding box center [163, 388] width 61 height 61
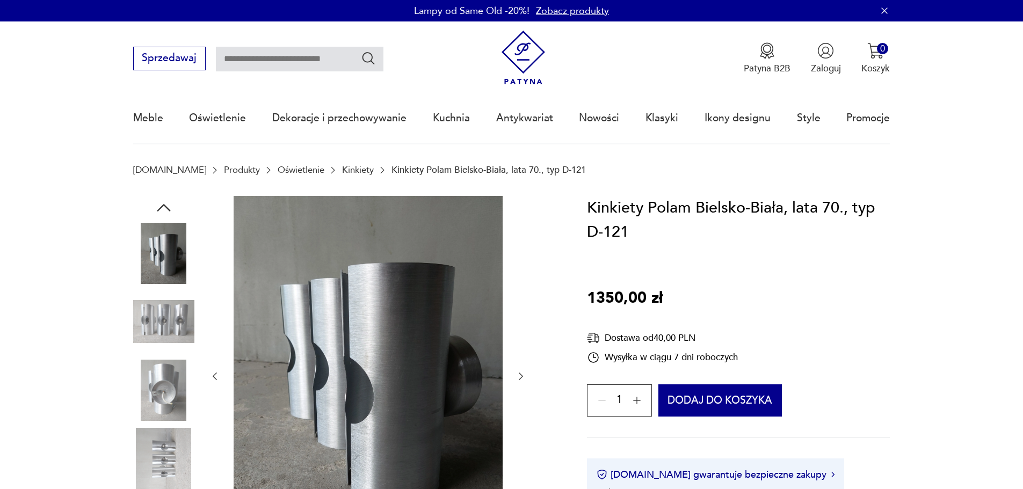
click at [148, 452] on img at bounding box center [163, 458] width 61 height 61
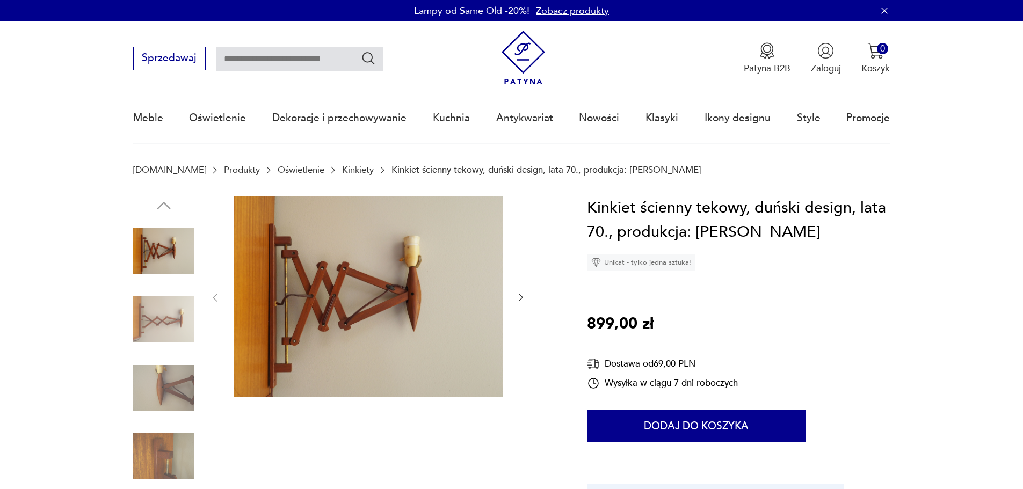
click at [189, 378] on img at bounding box center [163, 388] width 61 height 61
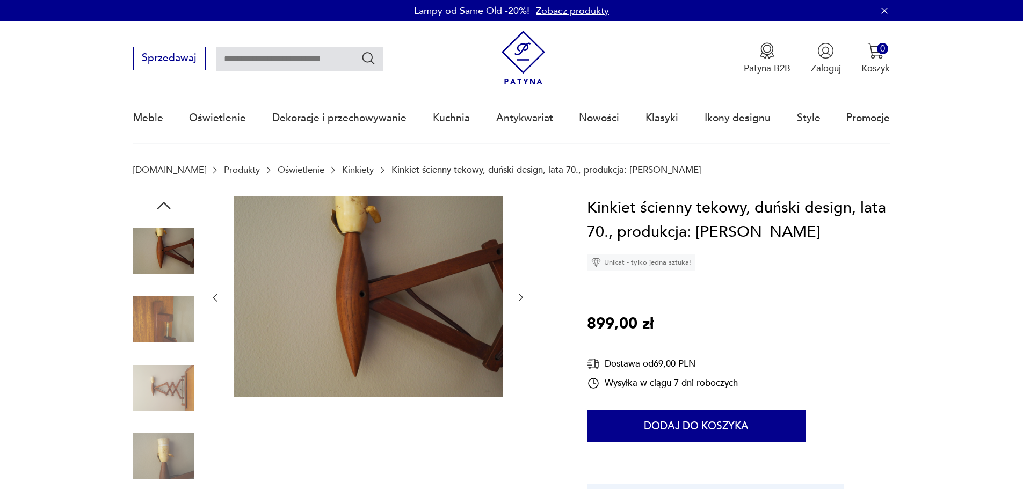
click at [177, 446] on img at bounding box center [163, 456] width 61 height 61
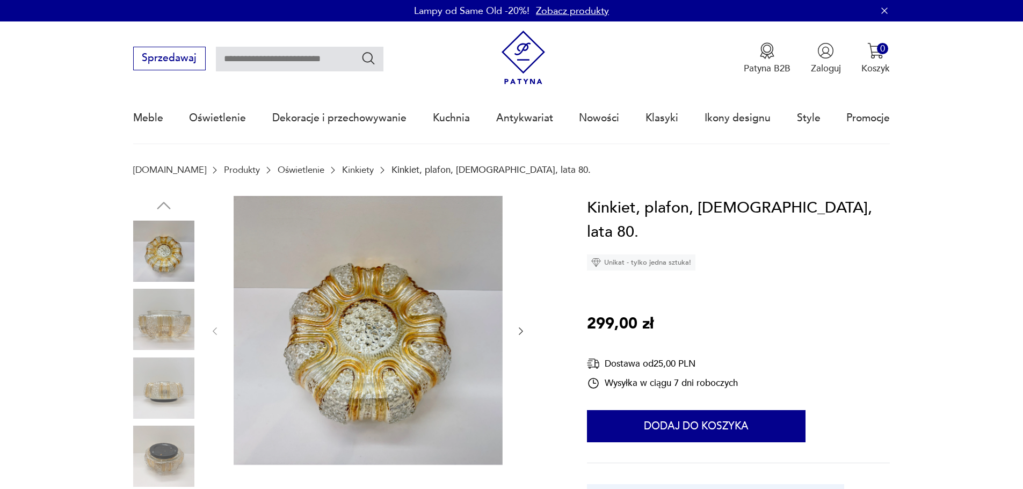
click at [165, 456] on img at bounding box center [163, 456] width 61 height 61
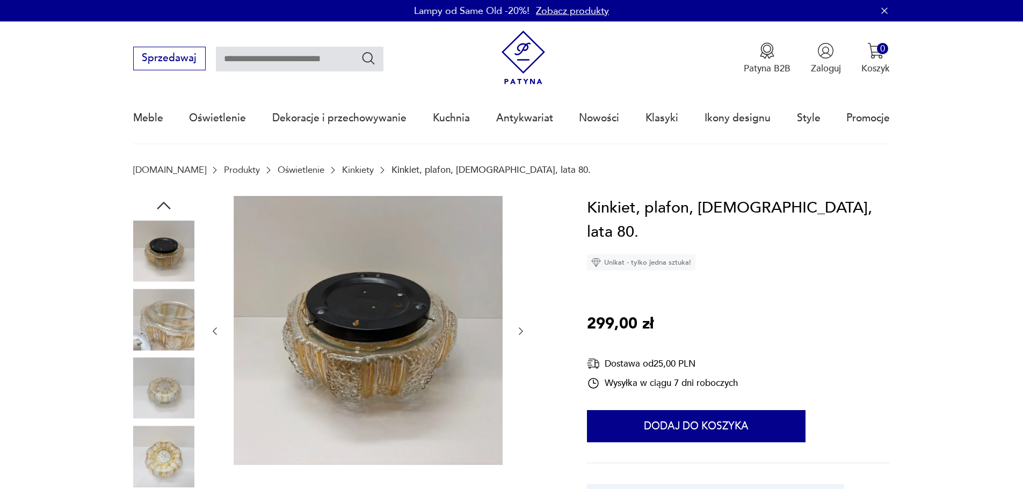
click at [183, 352] on div at bounding box center [163, 355] width 61 height 268
click at [181, 330] on img at bounding box center [163, 319] width 61 height 61
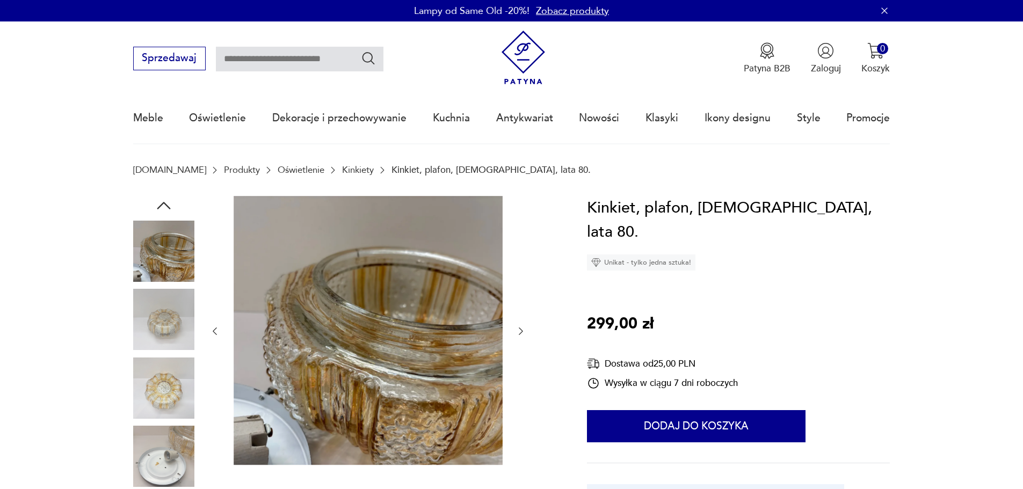
click at [174, 244] on img at bounding box center [163, 251] width 61 height 61
click at [173, 248] on img at bounding box center [163, 251] width 61 height 61
click at [174, 324] on img at bounding box center [163, 319] width 61 height 61
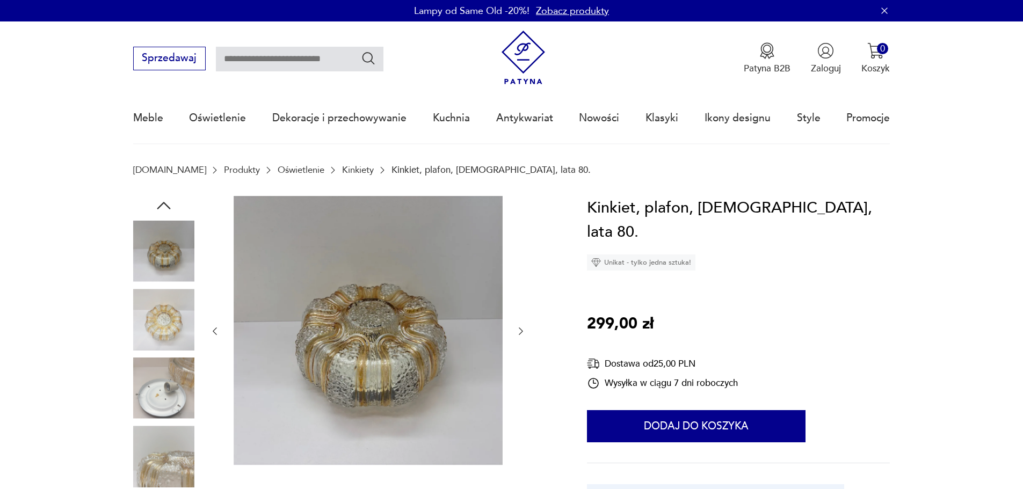
click at [166, 442] on img at bounding box center [163, 456] width 61 height 61
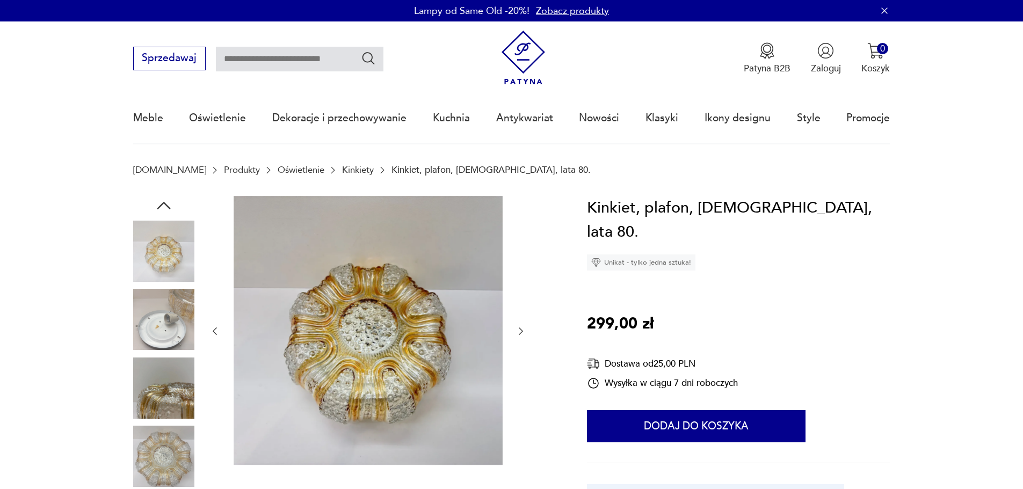
click at [166, 461] on img at bounding box center [163, 456] width 61 height 61
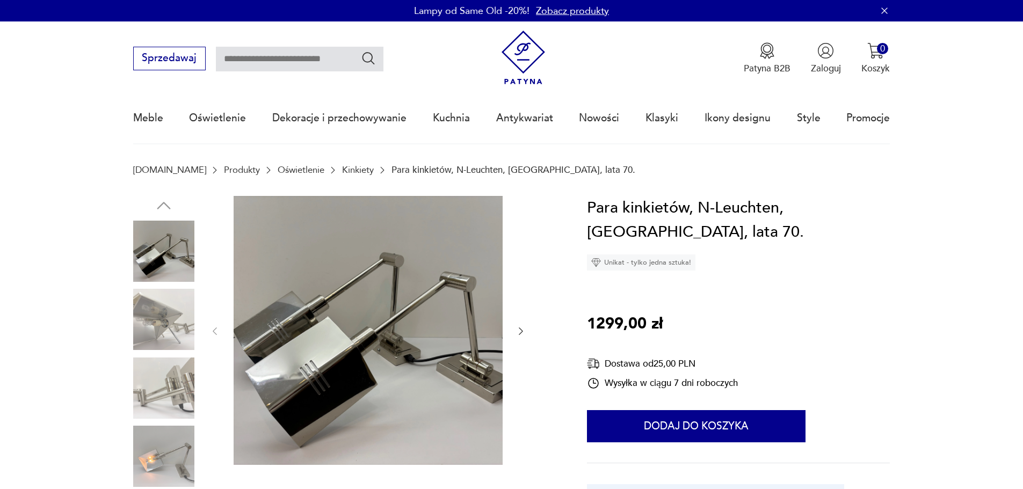
click at [156, 318] on img at bounding box center [163, 319] width 61 height 61
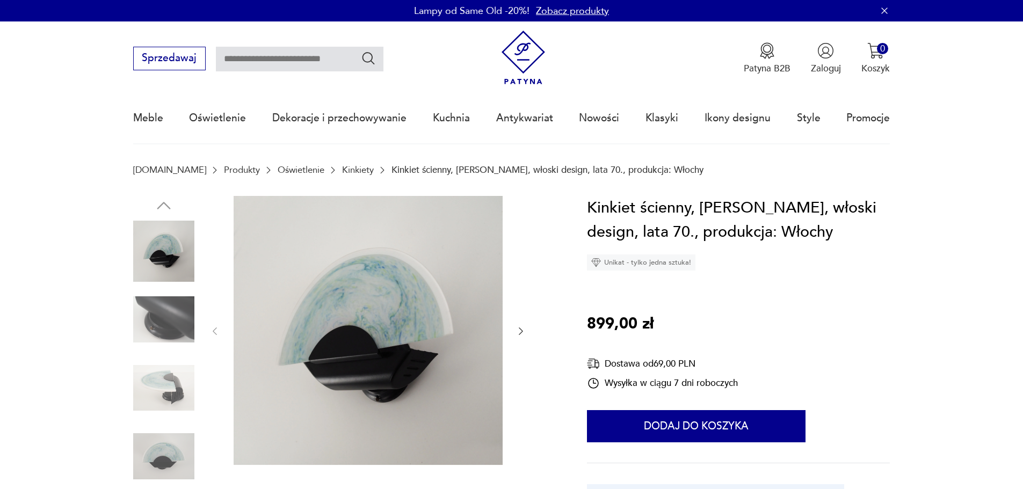
click at [170, 388] on img at bounding box center [163, 388] width 61 height 61
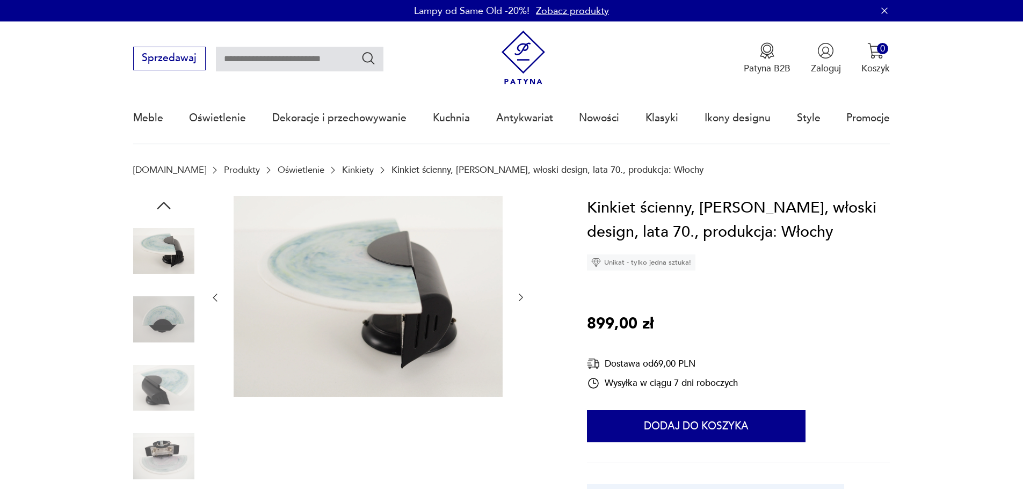
click at [159, 412] on img at bounding box center [163, 388] width 61 height 61
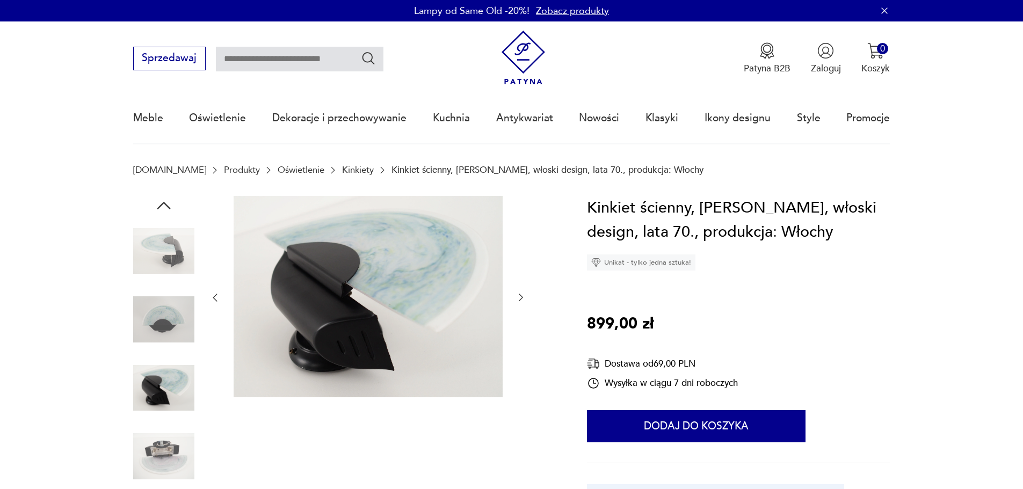
click at [163, 452] on img at bounding box center [163, 456] width 61 height 61
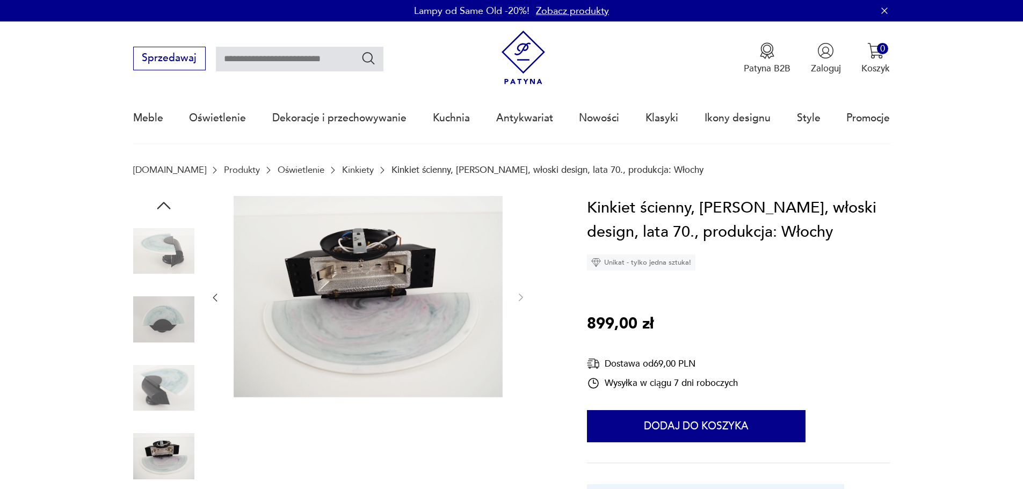
click at [168, 390] on img at bounding box center [163, 388] width 61 height 61
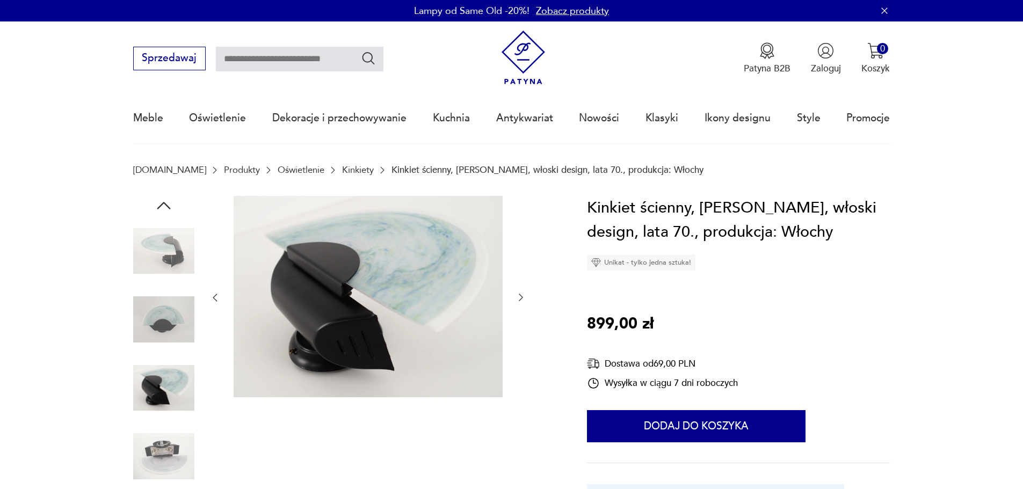
click at [157, 321] on img at bounding box center [163, 319] width 61 height 61
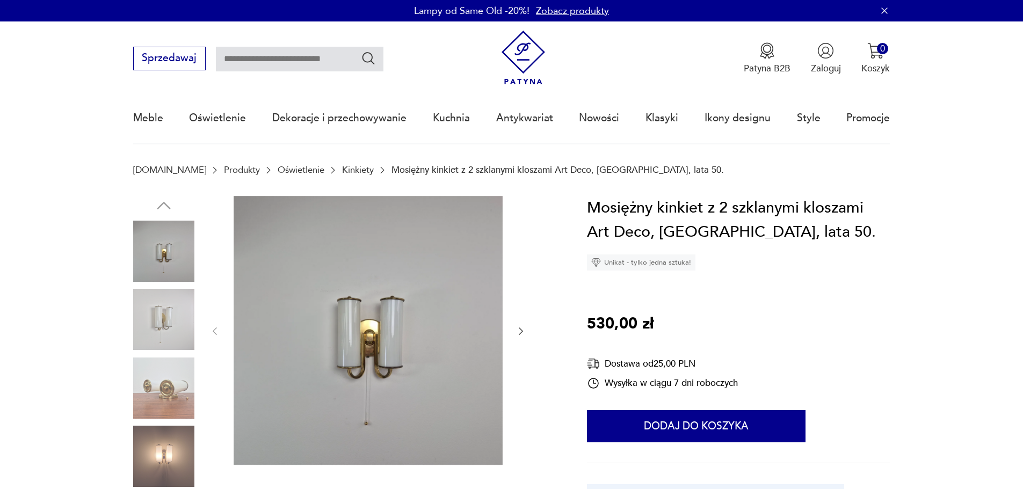
click at [154, 460] on img at bounding box center [163, 456] width 61 height 61
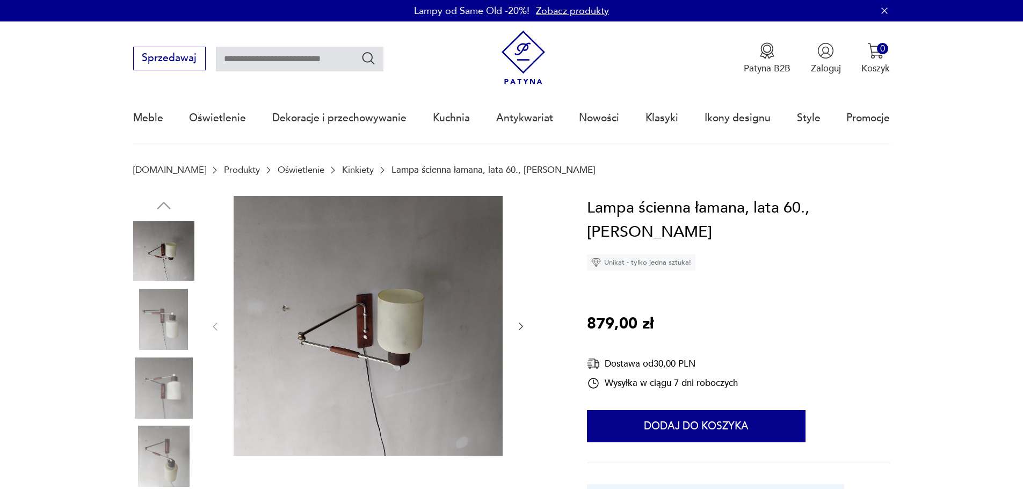
click at [180, 465] on img at bounding box center [163, 456] width 61 height 61
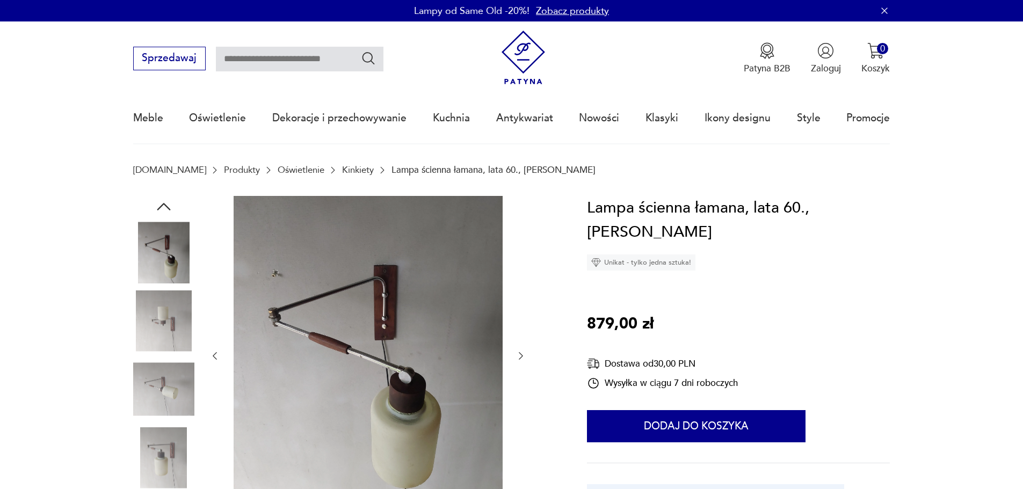
click at [171, 252] on img at bounding box center [163, 252] width 61 height 61
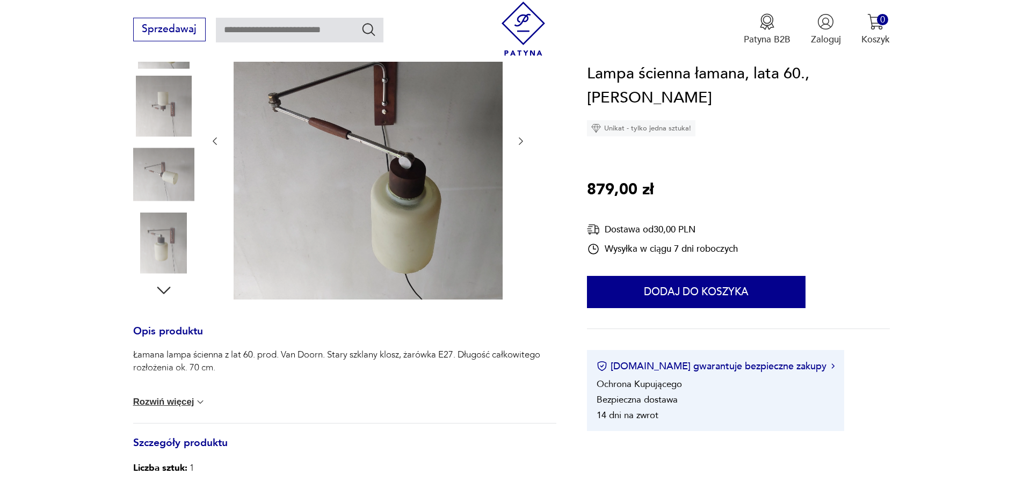
click at [163, 288] on icon "button" at bounding box center [163, 290] width 19 height 19
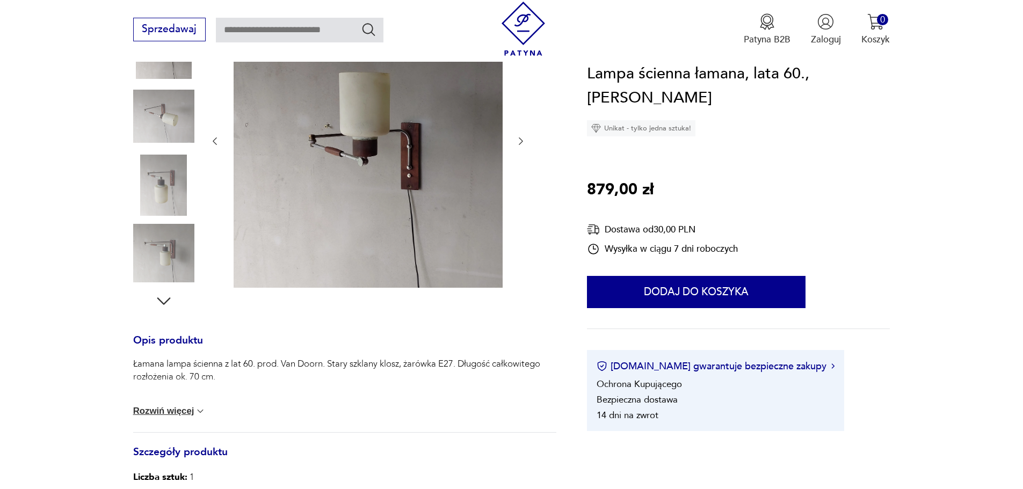
click at [166, 248] on img at bounding box center [163, 253] width 61 height 61
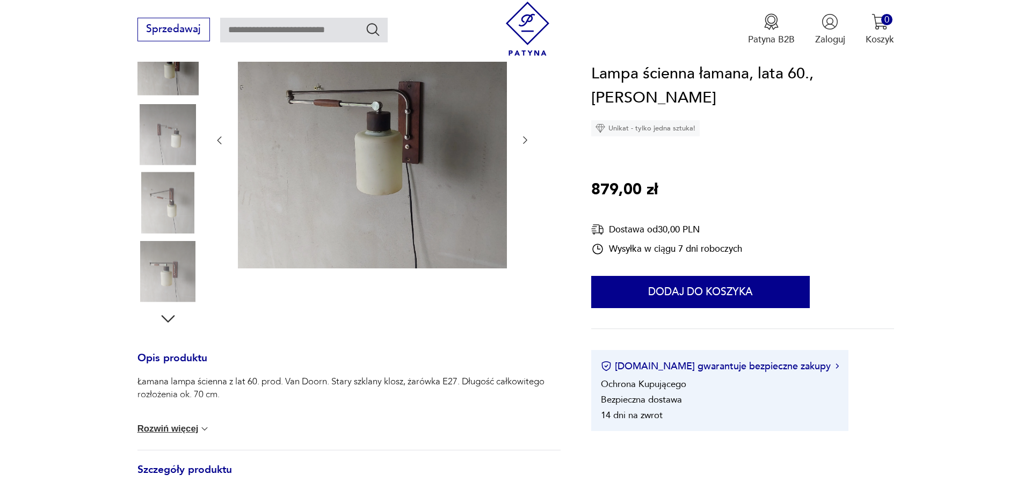
scroll to position [185, 0]
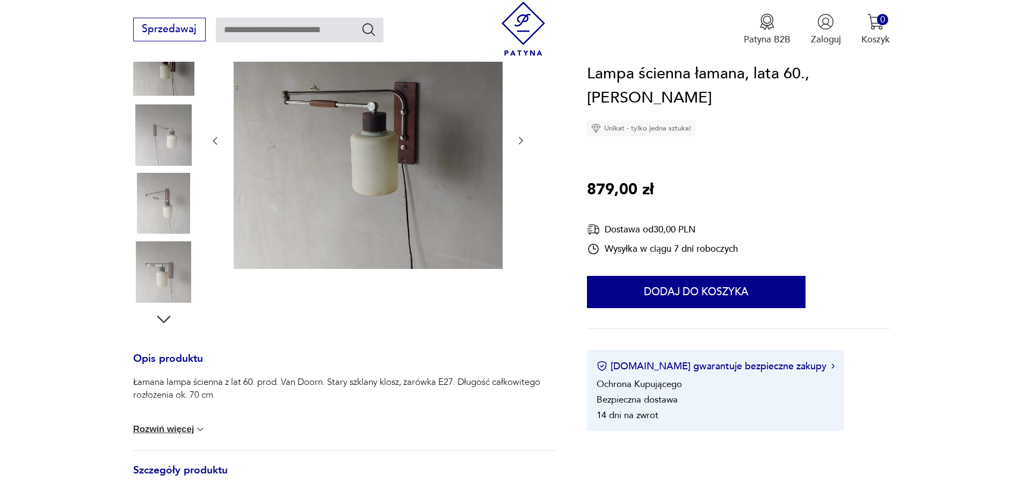
click at [435, 143] on img at bounding box center [368, 140] width 269 height 258
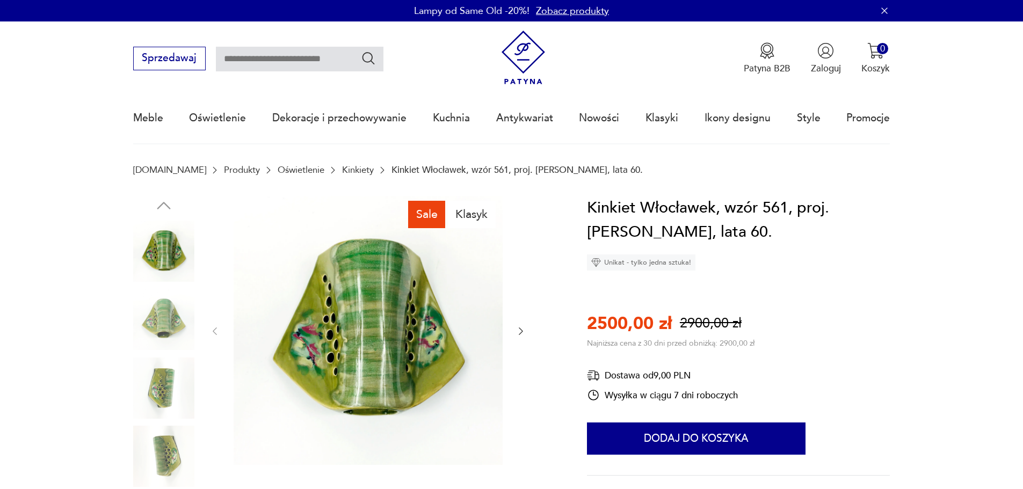
click at [153, 373] on img at bounding box center [163, 388] width 61 height 61
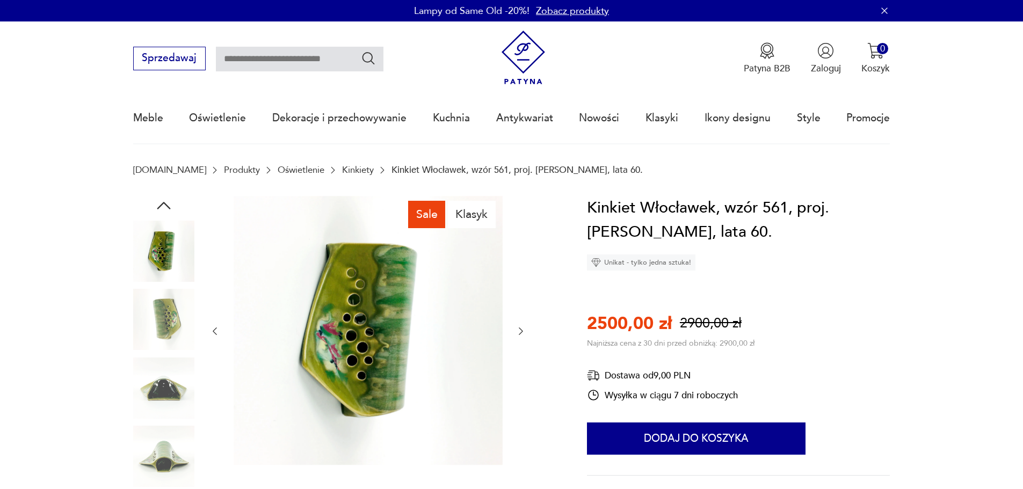
click at [166, 383] on img at bounding box center [163, 388] width 61 height 61
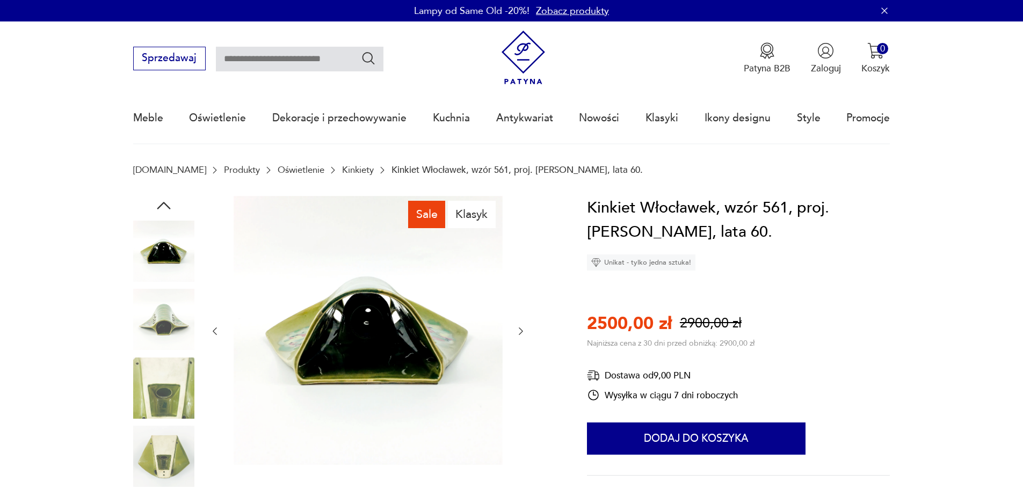
click at [172, 388] on img at bounding box center [163, 388] width 61 height 61
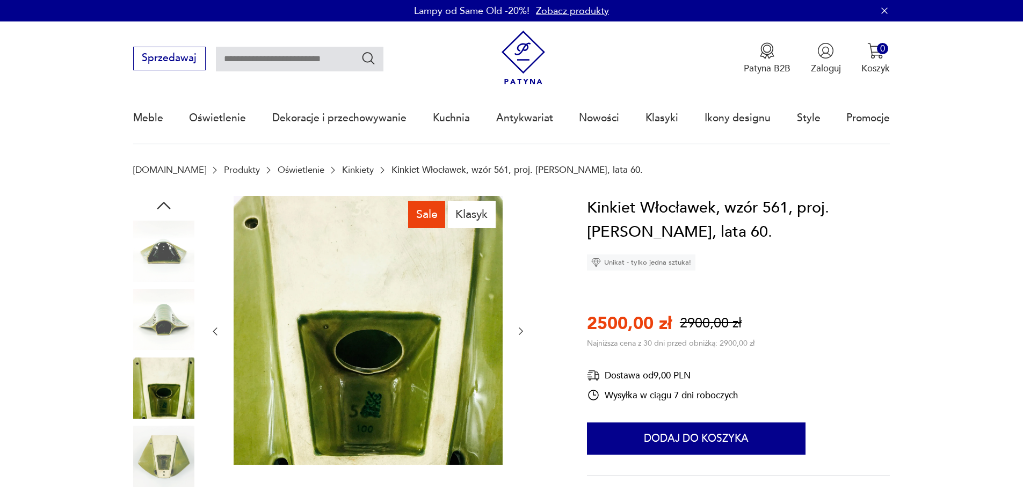
click at [171, 246] on img at bounding box center [163, 251] width 61 height 61
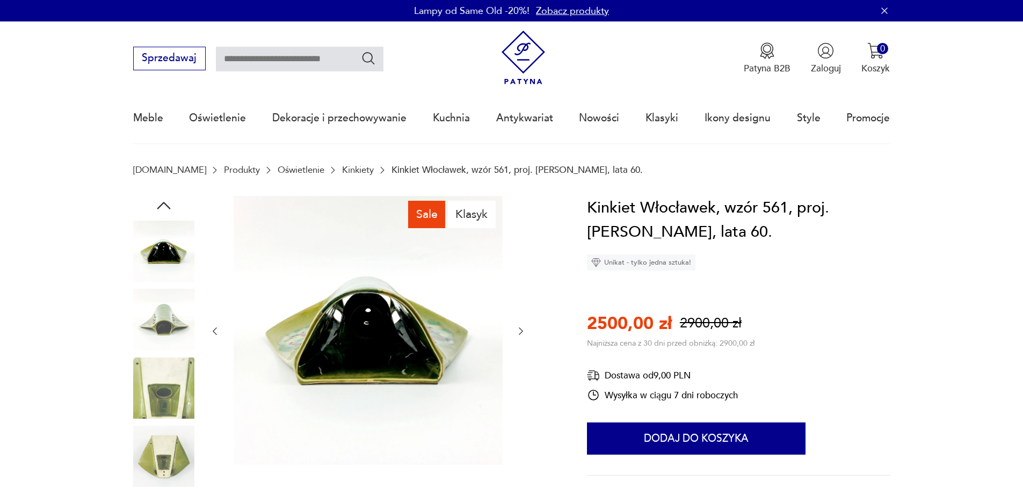
click at [169, 346] on img at bounding box center [163, 319] width 61 height 61
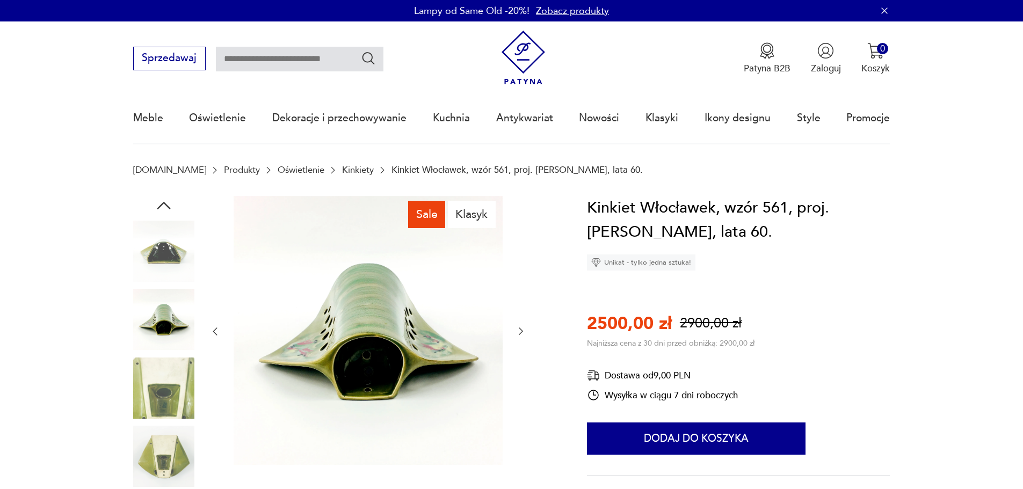
click at [162, 441] on img at bounding box center [163, 456] width 61 height 61
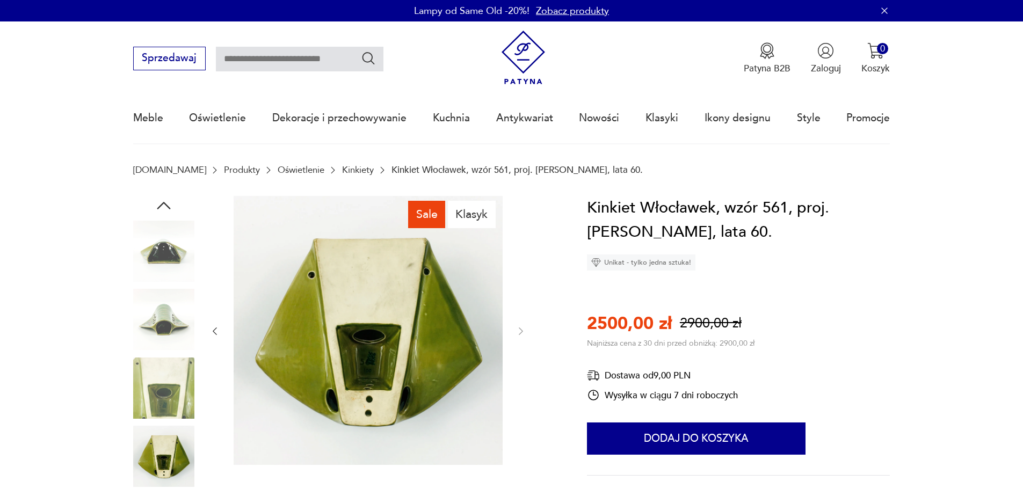
click at [167, 393] on img at bounding box center [163, 388] width 61 height 61
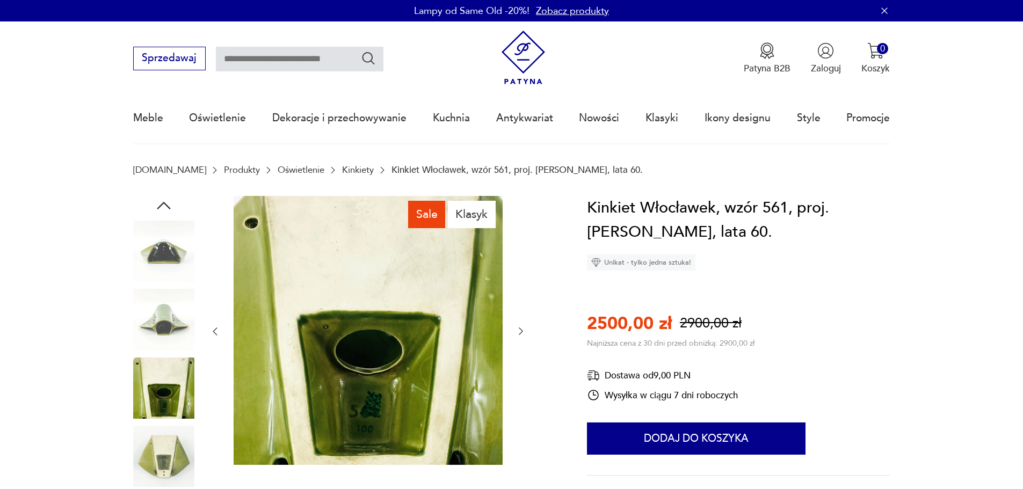
click at [168, 206] on icon "button" at bounding box center [163, 205] width 19 height 19
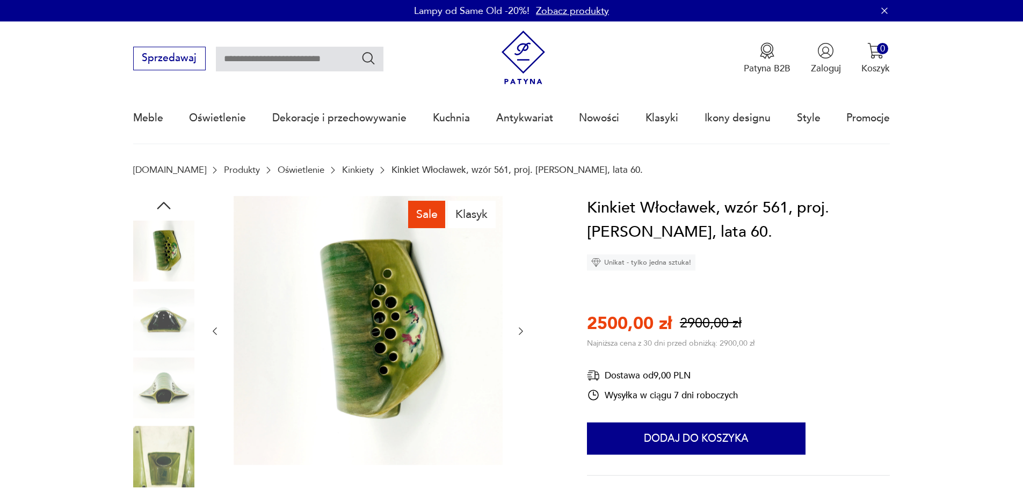
click at [164, 243] on img at bounding box center [163, 251] width 61 height 61
click at [167, 203] on icon "button" at bounding box center [163, 205] width 19 height 19
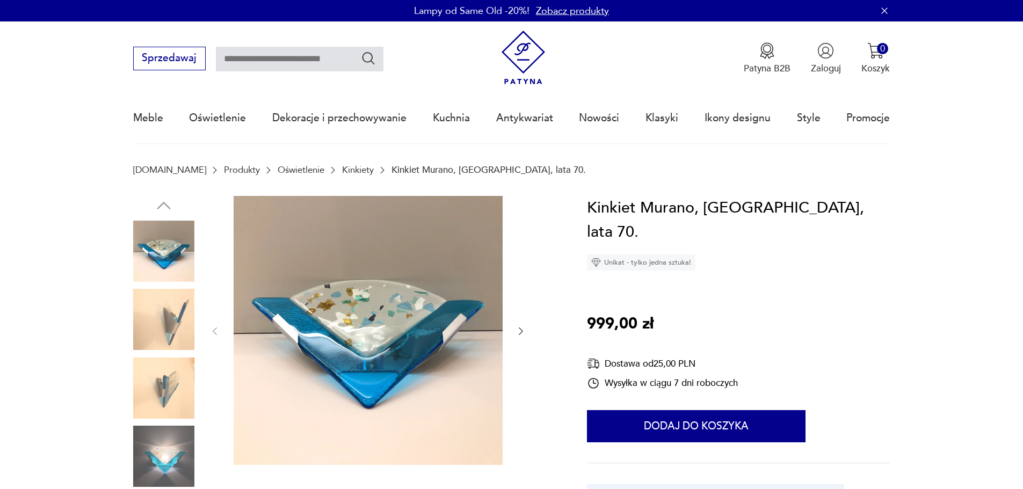
click at [176, 447] on img at bounding box center [163, 456] width 61 height 61
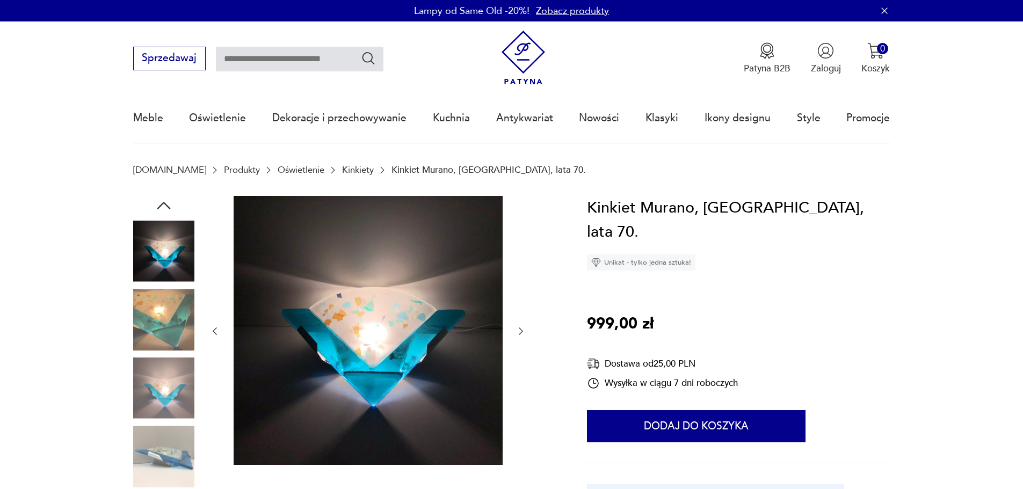
click at [165, 254] on img at bounding box center [163, 251] width 61 height 61
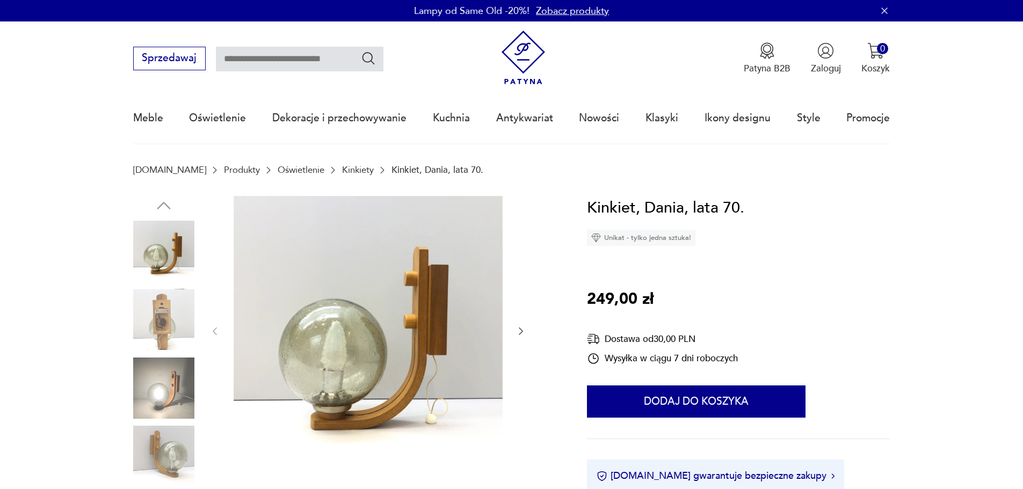
click at [168, 396] on img at bounding box center [163, 388] width 61 height 61
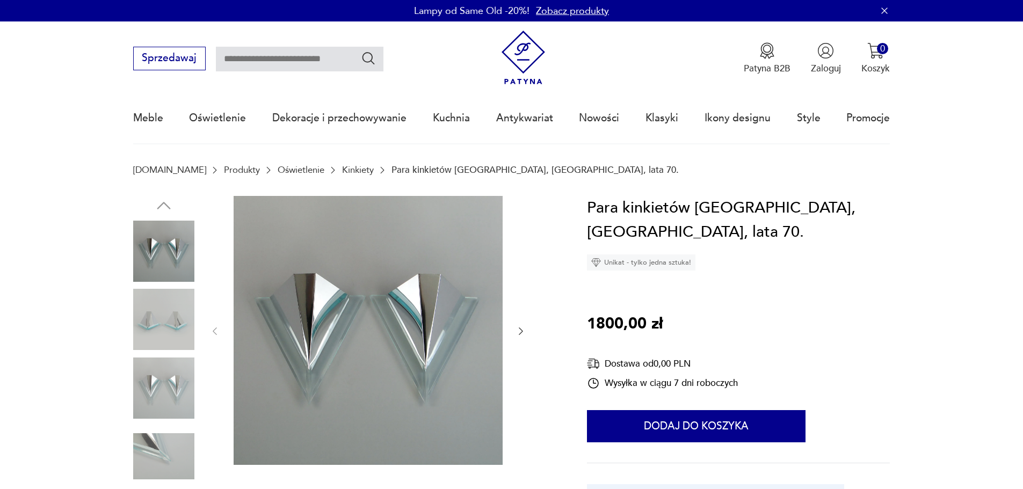
click at [172, 392] on img at bounding box center [163, 388] width 61 height 61
click at [169, 434] on img at bounding box center [163, 456] width 61 height 61
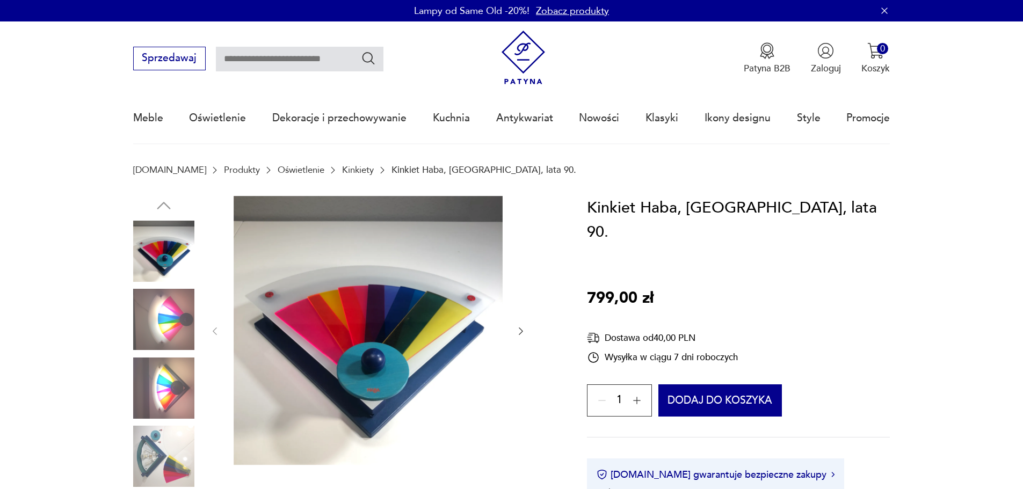
click at [178, 446] on img at bounding box center [163, 456] width 61 height 61
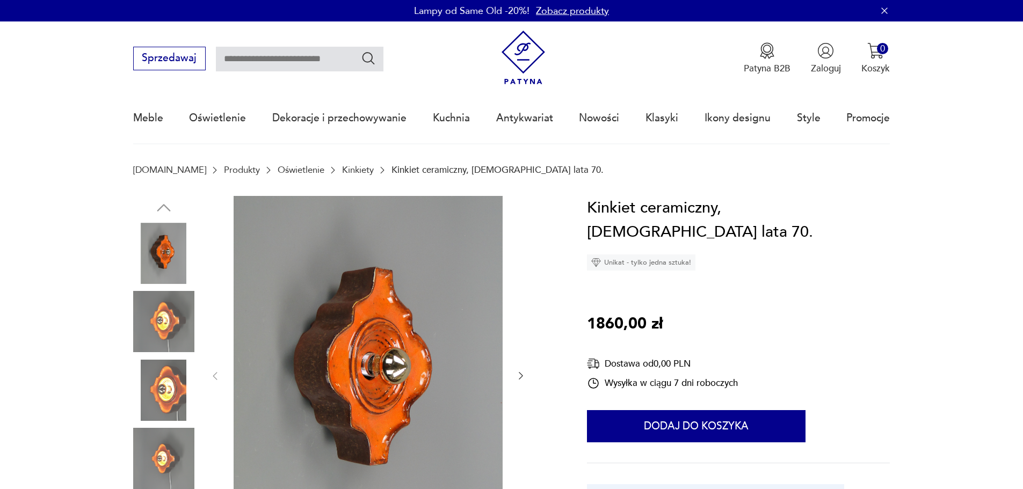
click at [158, 411] on img at bounding box center [163, 390] width 61 height 61
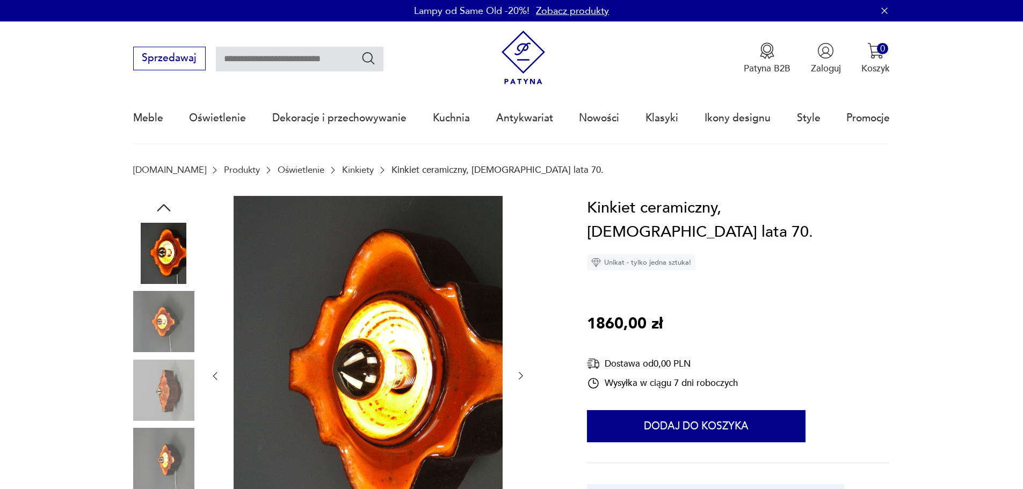
click at [158, 416] on img at bounding box center [163, 390] width 61 height 61
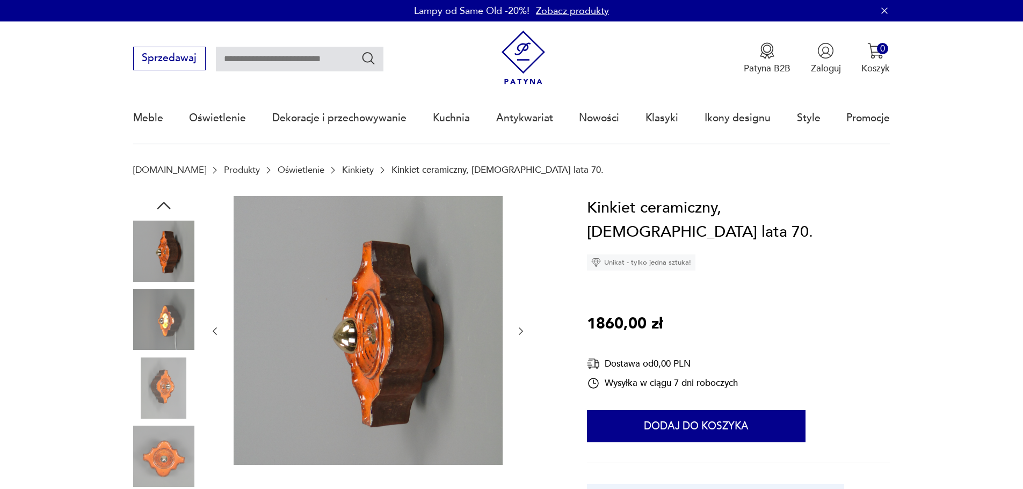
click at [170, 451] on img at bounding box center [163, 456] width 61 height 61
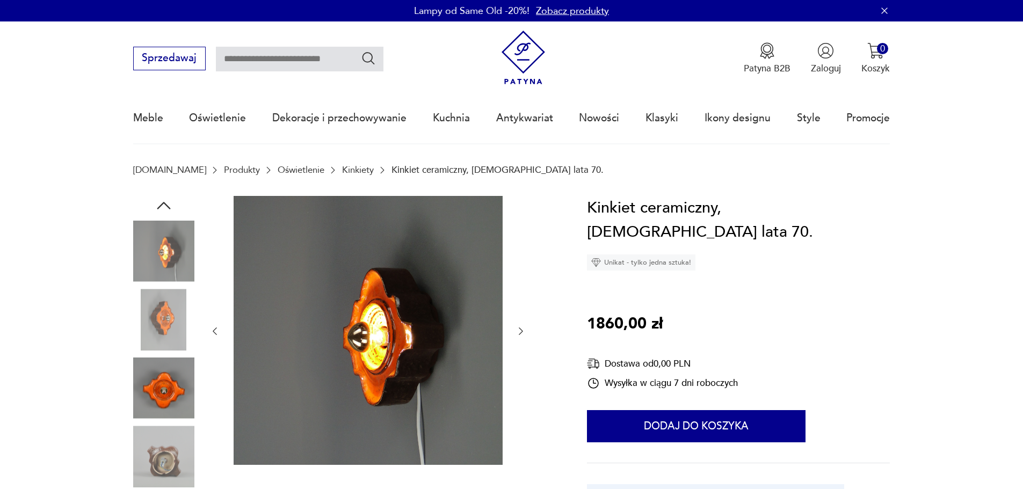
click at [164, 453] on img at bounding box center [163, 456] width 61 height 61
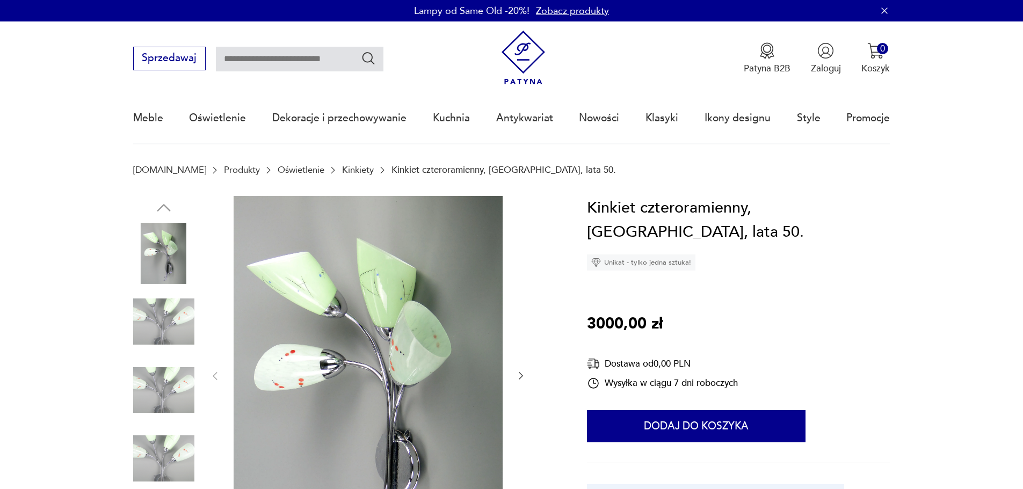
click at [168, 374] on img at bounding box center [163, 390] width 61 height 61
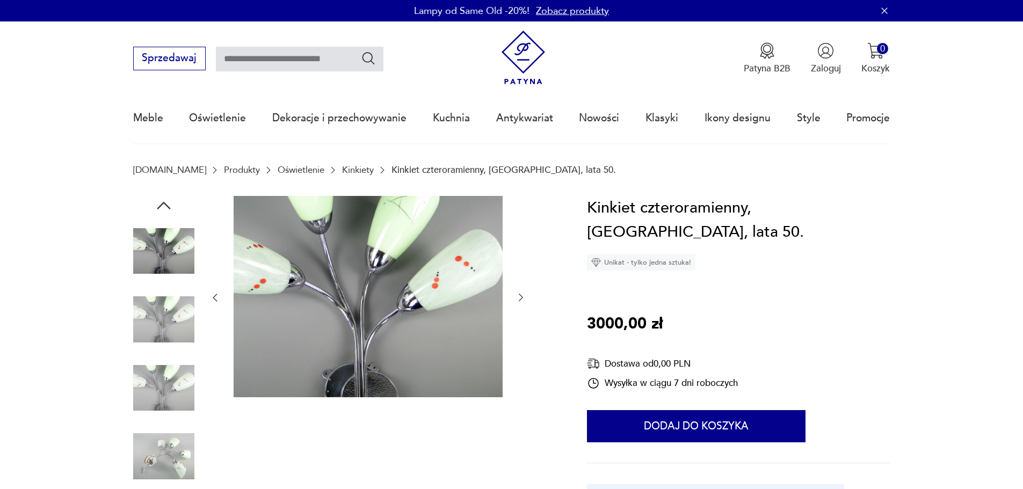
click at [179, 279] on img at bounding box center [163, 251] width 61 height 61
click at [195, 277] on div at bounding box center [344, 355] width 423 height 318
click at [170, 384] on img at bounding box center [163, 388] width 61 height 61
click at [171, 453] on img at bounding box center [163, 456] width 61 height 61
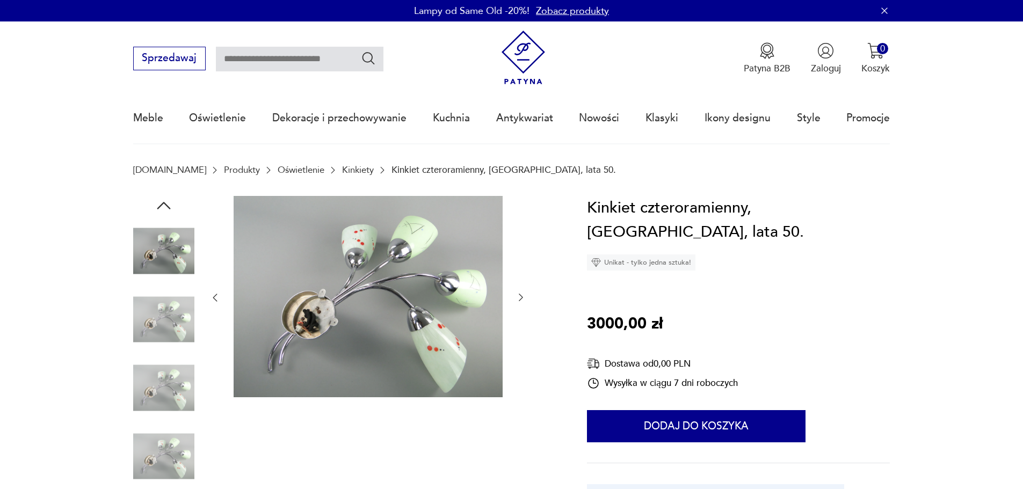
click at [183, 258] on img at bounding box center [163, 251] width 61 height 61
click at [171, 321] on img at bounding box center [163, 319] width 61 height 61
click at [215, 300] on icon "button" at bounding box center [214, 297] width 11 height 11
click at [177, 254] on img at bounding box center [163, 251] width 61 height 61
click at [166, 208] on icon "button" at bounding box center [163, 205] width 19 height 19
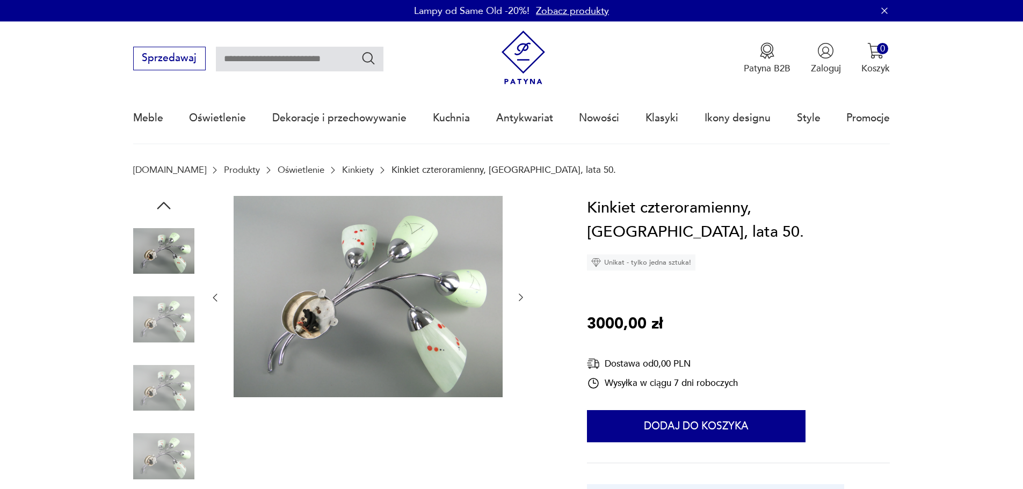
click at [156, 251] on img at bounding box center [163, 251] width 61 height 61
click at [158, 308] on img at bounding box center [163, 319] width 61 height 61
click at [156, 376] on img at bounding box center [163, 388] width 61 height 61
click at [165, 198] on icon "button" at bounding box center [163, 205] width 19 height 19
click at [164, 201] on icon "button" at bounding box center [163, 205] width 19 height 19
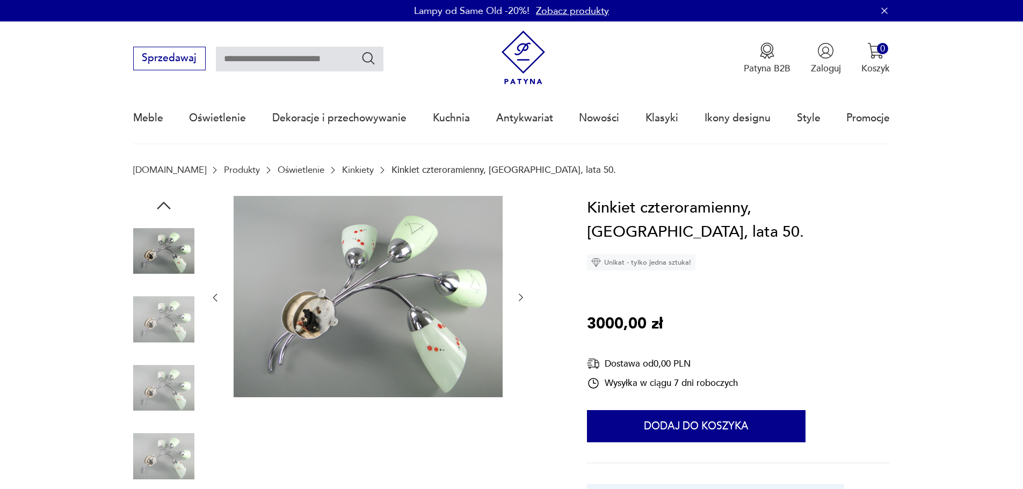
click at [164, 201] on icon "button" at bounding box center [163, 205] width 19 height 19
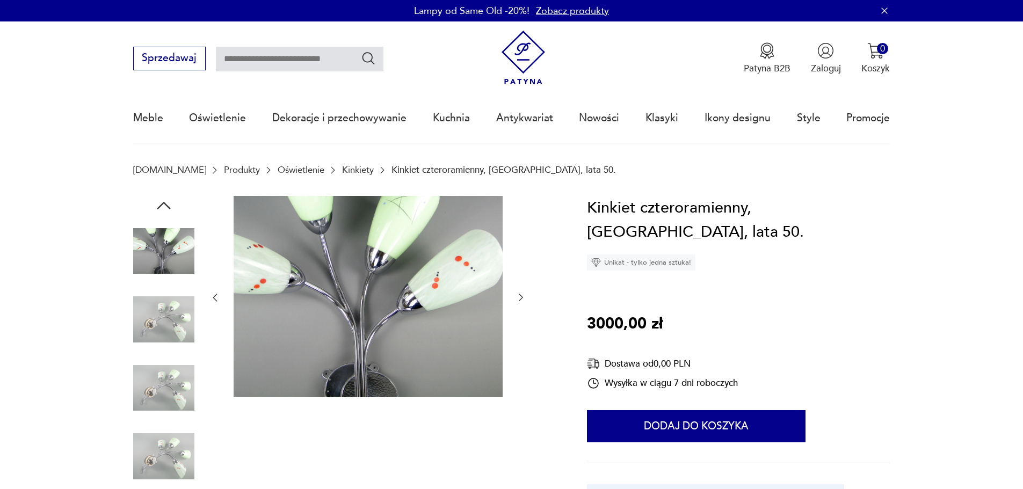
click at [166, 243] on img at bounding box center [163, 251] width 61 height 61
